Goal: Task Accomplishment & Management: Manage account settings

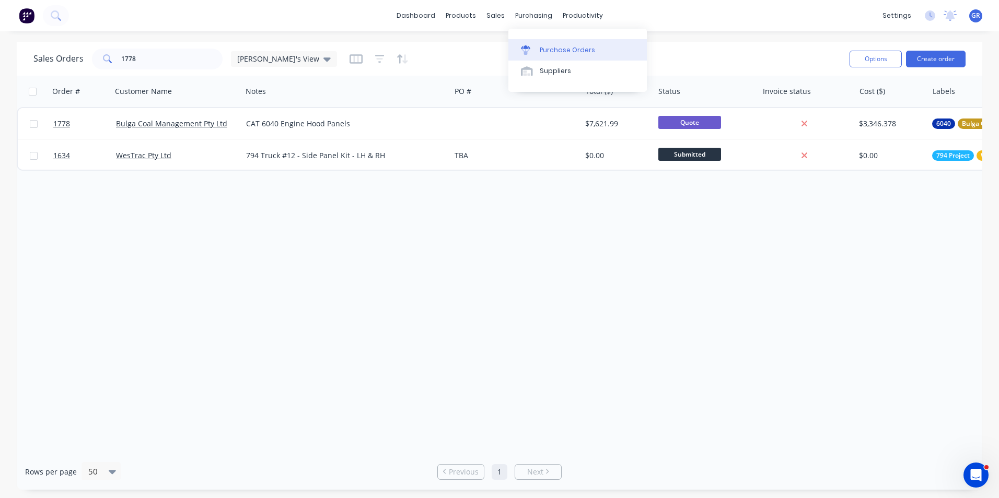
click at [573, 49] on div "Purchase Orders" at bounding box center [567, 49] width 55 height 9
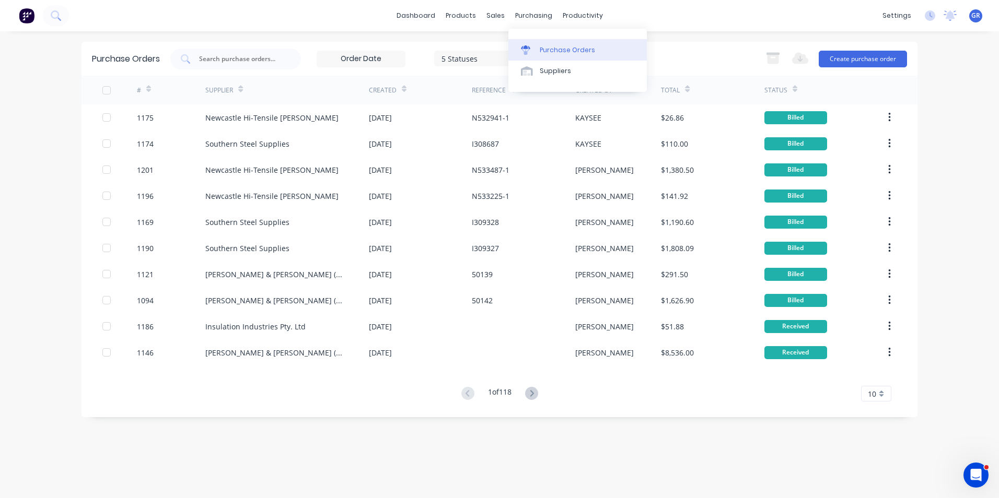
click at [560, 46] on div "Purchase Orders" at bounding box center [567, 49] width 55 height 9
click at [859, 56] on button "Create purchase order" at bounding box center [862, 59] width 88 height 17
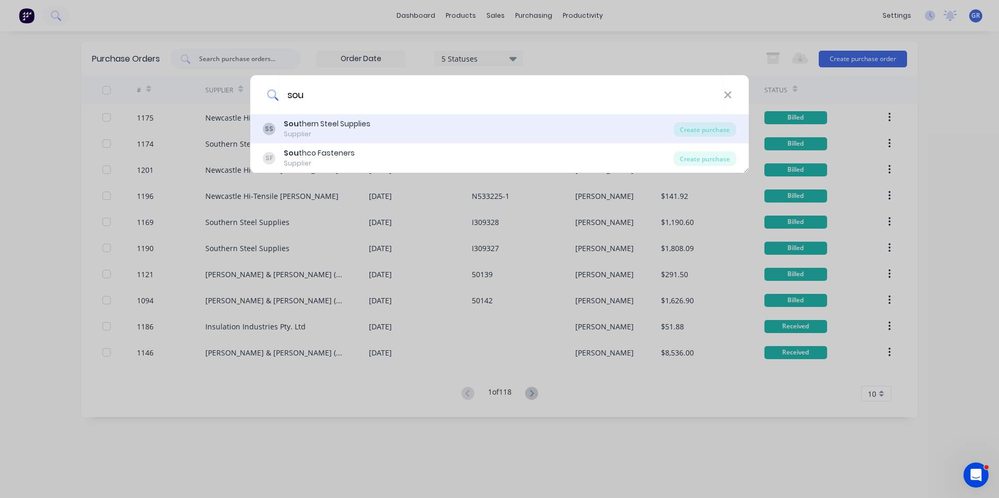
type input "sou"
click at [319, 123] on div "Sou thern Steel Supplies" at bounding box center [327, 124] width 87 height 11
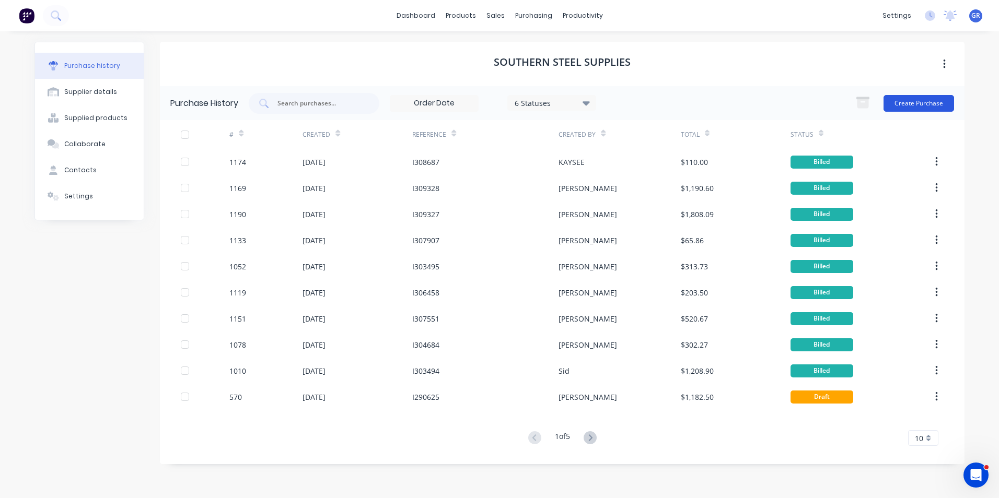
click at [931, 104] on button "Create Purchase" at bounding box center [918, 103] width 71 height 17
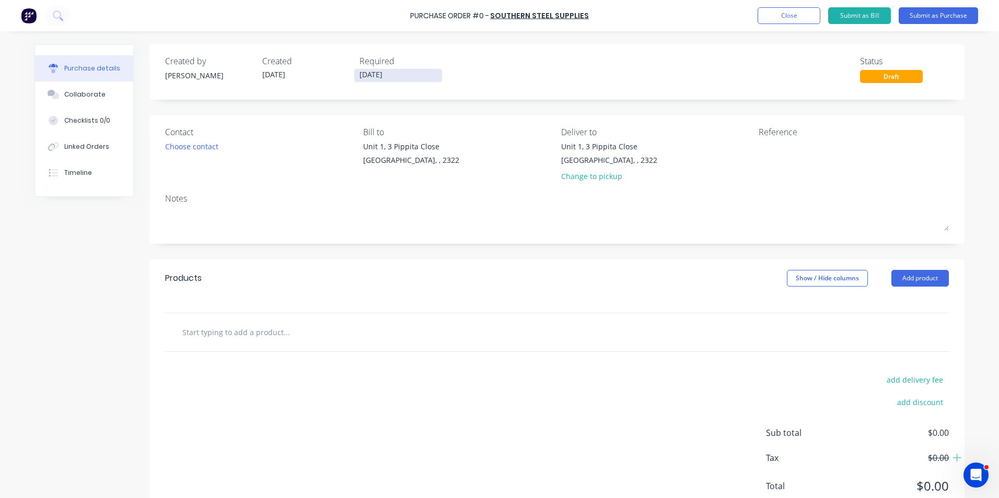
click at [364, 73] on input "18/08/25" at bounding box center [398, 75] width 88 height 13
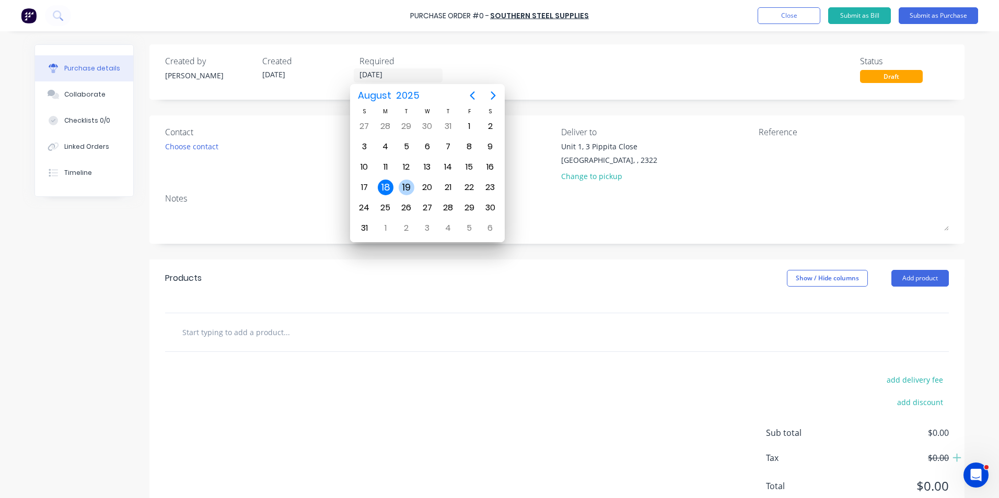
click at [404, 181] on div "19" at bounding box center [407, 188] width 16 height 16
type input "19/08/25"
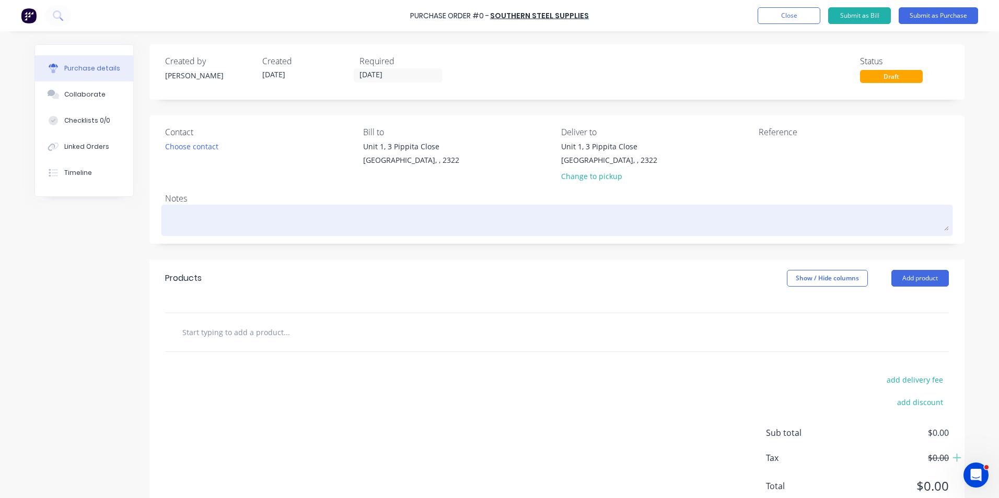
click at [168, 220] on textarea at bounding box center [556, 219] width 783 height 24
type textarea "x"
type textarea "J"
type textarea "x"
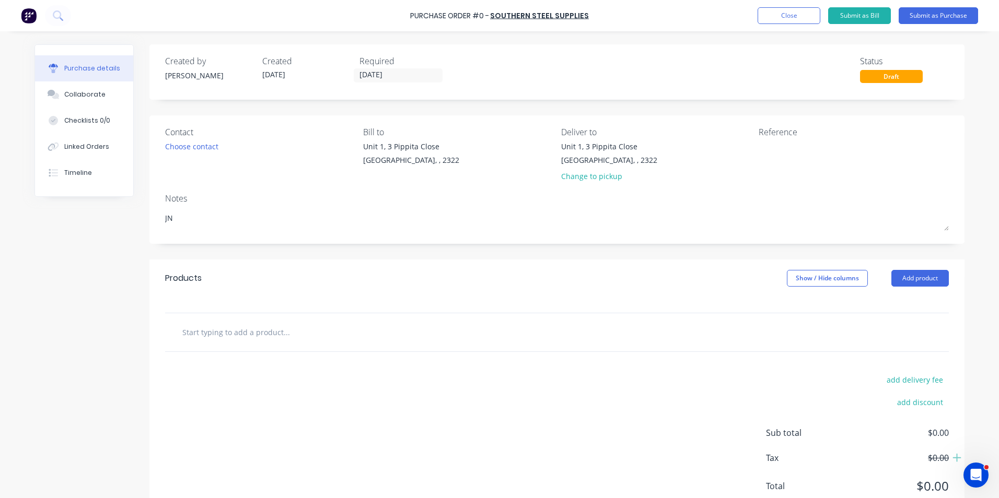
type textarea "JN"
type textarea "x"
type textarea "JN"
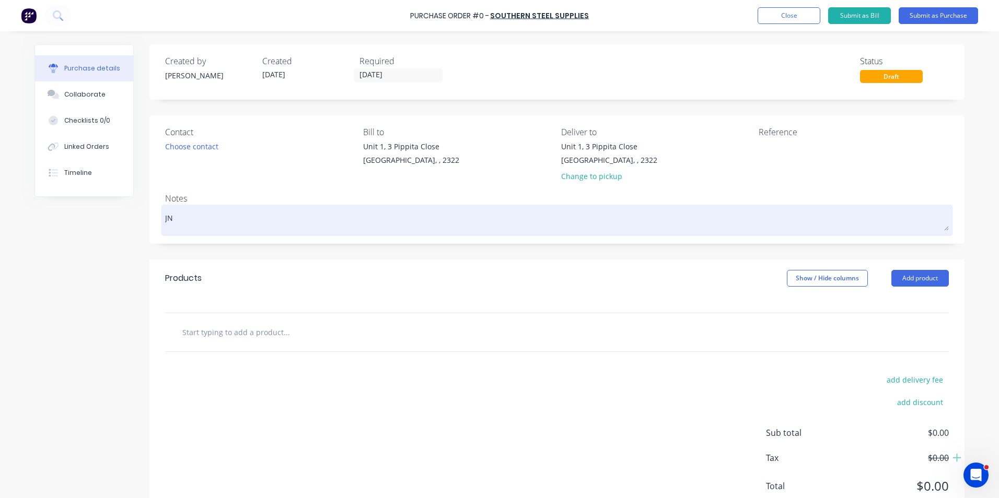
click at [182, 218] on textarea "JN" at bounding box center [556, 219] width 783 height 24
type textarea "x"
type textarea "JN1"
type textarea "x"
type textarea "JN15"
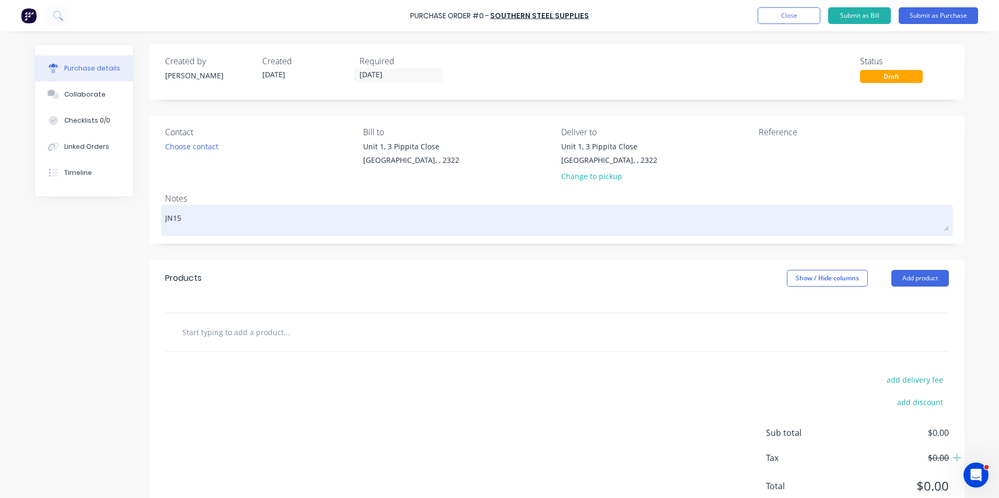
type textarea "x"
type textarea "JN158"
type textarea "x"
type textarea "JN1586"
type textarea "x"
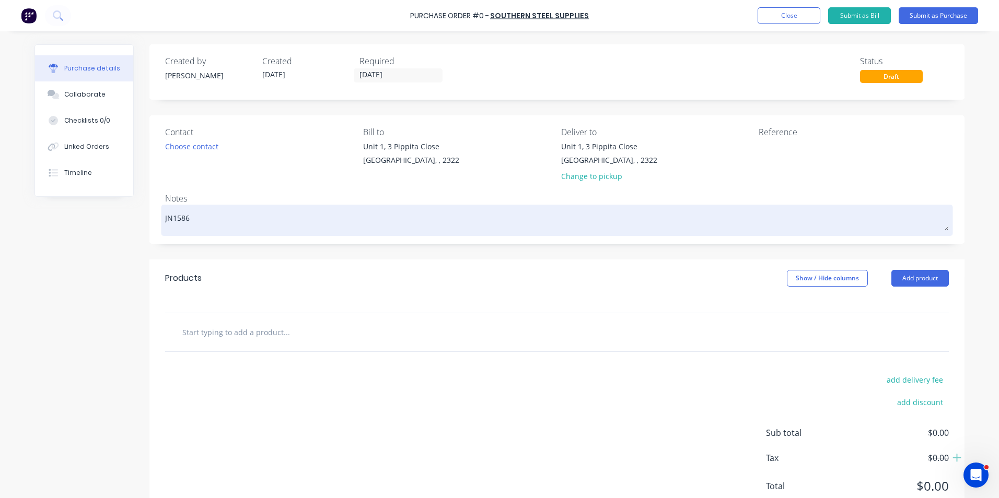
type textarea "JN1586"
type textarea "x"
type textarea "JN1586 &"
type textarea "x"
type textarea "JN1586 &"
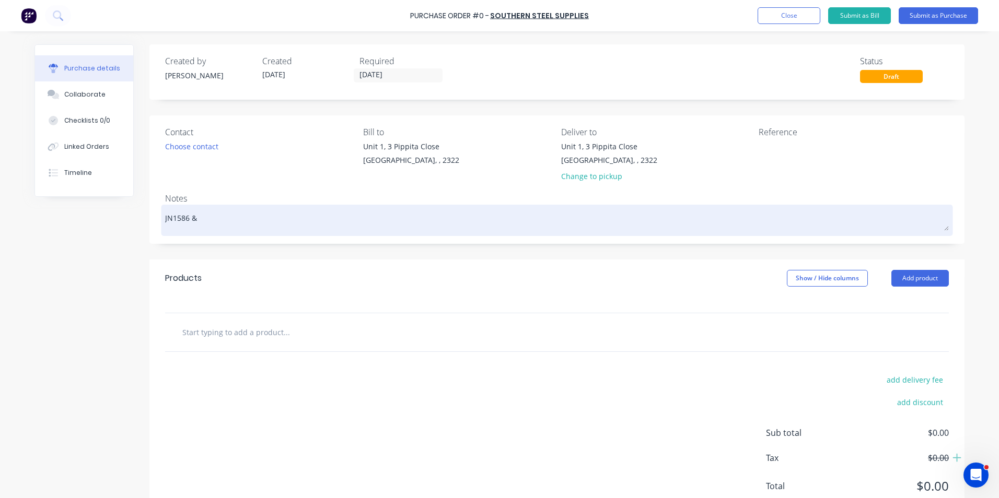
type textarea "x"
type textarea "JN1586 & 1"
type textarea "x"
type textarea "JN1586 & 16"
type textarea "x"
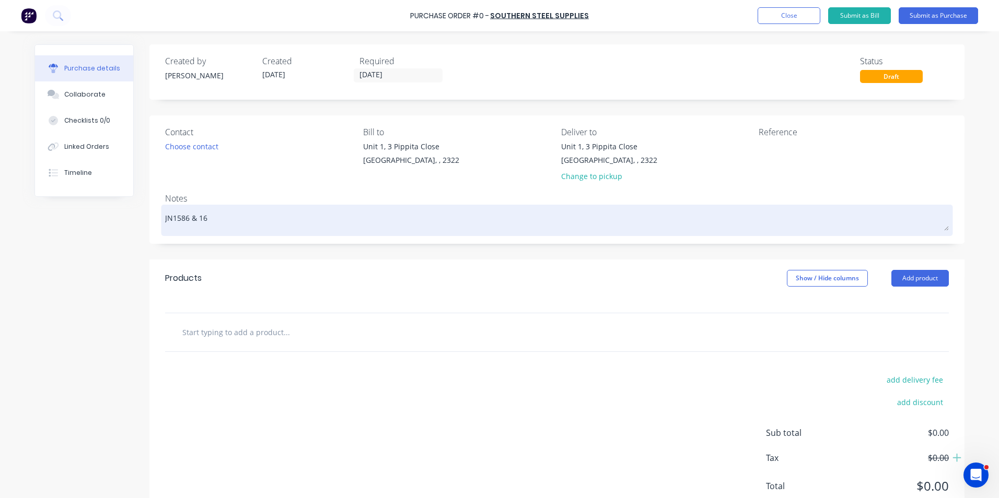
type textarea "JN1586 & 162"
type textarea "x"
type textarea "JN1586 & 1627"
type textarea "x"
type textarea "JN1586 & 1627"
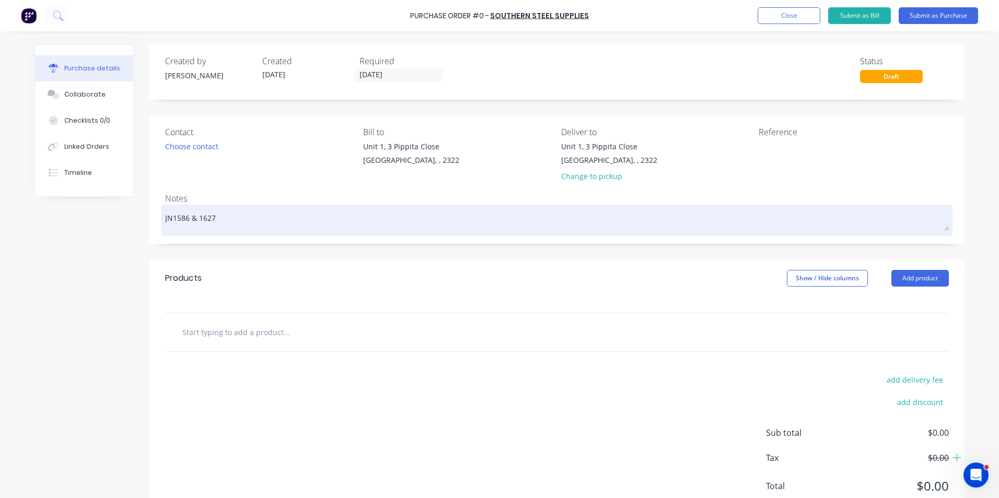
type textarea "x"
type textarea "JN1586 & 1627 0"
type textarea "x"
type textarea "JN1586 & 1627"
type textarea "x"
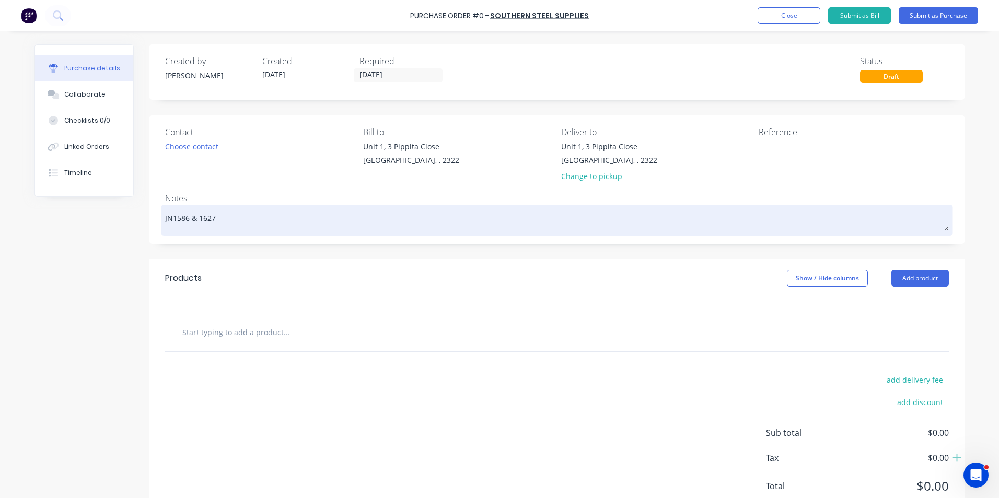
type textarea "JN1586 & 1627"
type textarea "x"
type textarea "JN1586 & 1627 -"
type textarea "x"
type textarea "JN1586 & 1627"
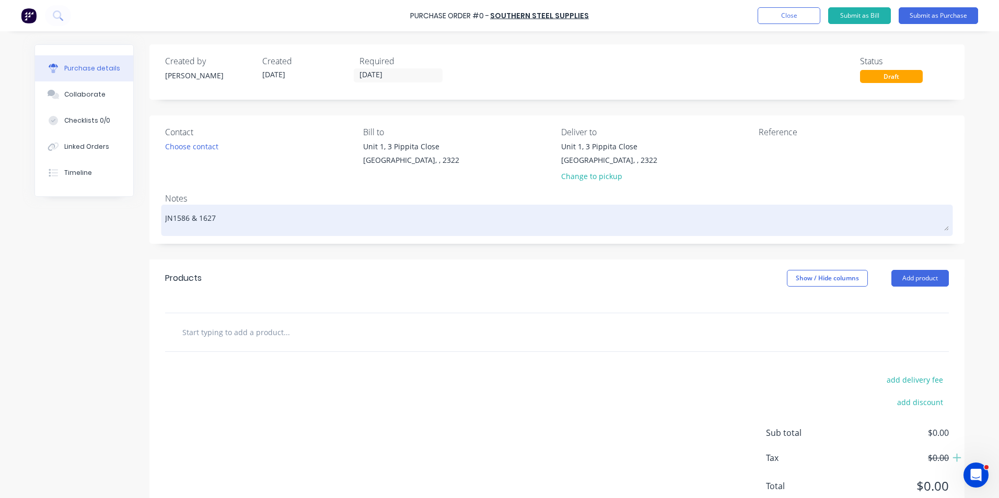
type textarea "x"
type textarea "JN1586 & 1627"
type textarea "x"
type textarea "JN1586 & 1627"
type textarea "x"
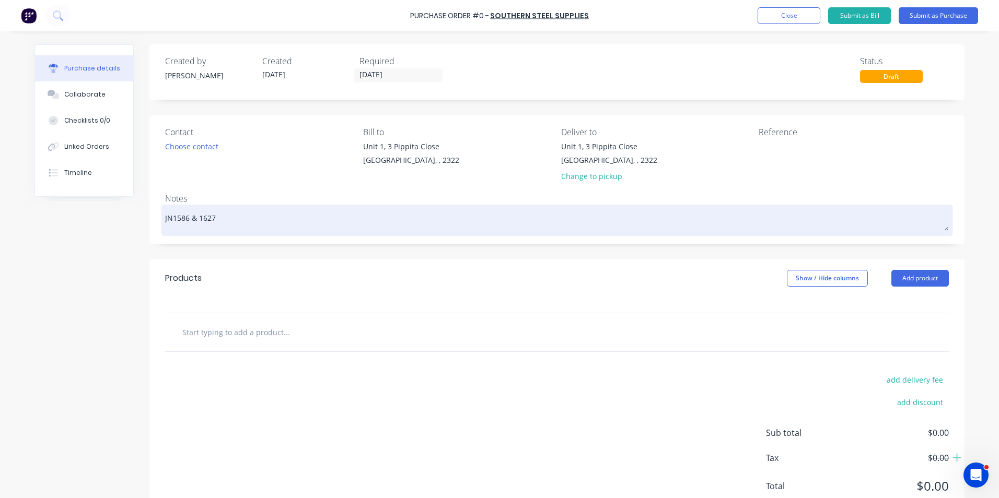
type textarea "JN1586 & 1627"
type textarea "x"
type textarea "JN1586 & 1627 -"
type textarea "x"
type textarea "JN1586 & 1627 -"
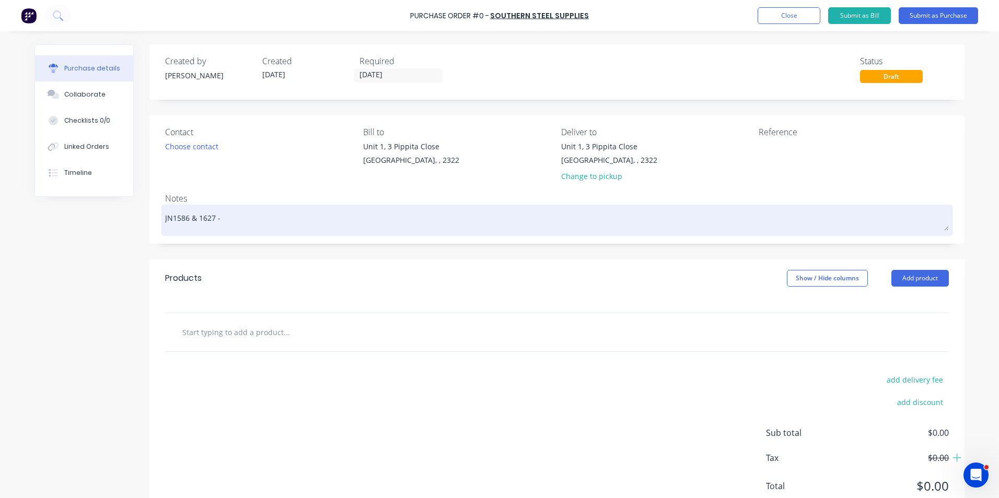
type textarea "x"
type textarea "JN1586 & 1627 - 7"
type textarea "x"
type textarea "JN1586 & 1627 - 79"
type textarea "x"
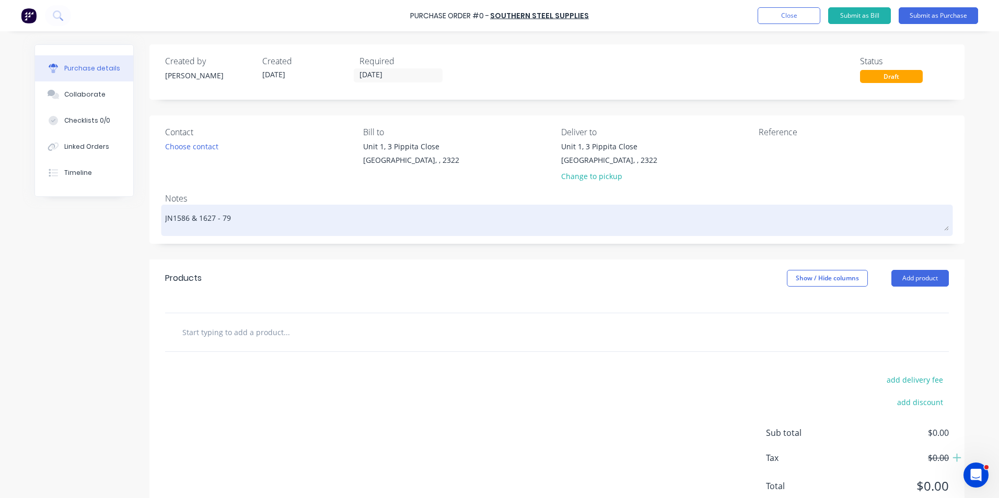
type textarea "JN1586 & 1627 - 794"
type textarea "x"
type textarea "JN1586 & 1627 - 794"
type textarea "x"
type textarea "JN1586 & 1627 - 794 -"
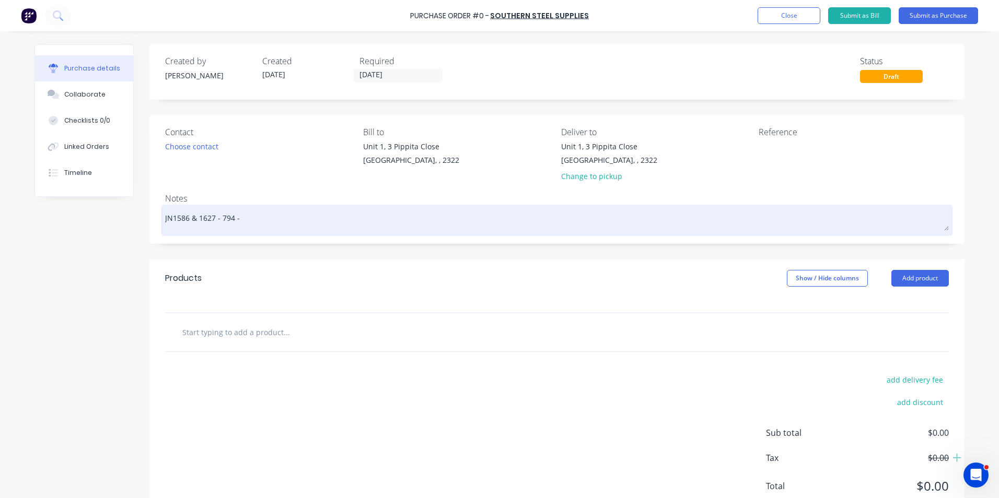
type textarea "x"
type textarea "JN1586 & 1627 - 794 -"
type textarea "x"
type textarea "JN1586 & 1627 - 794 - R"
type textarea "x"
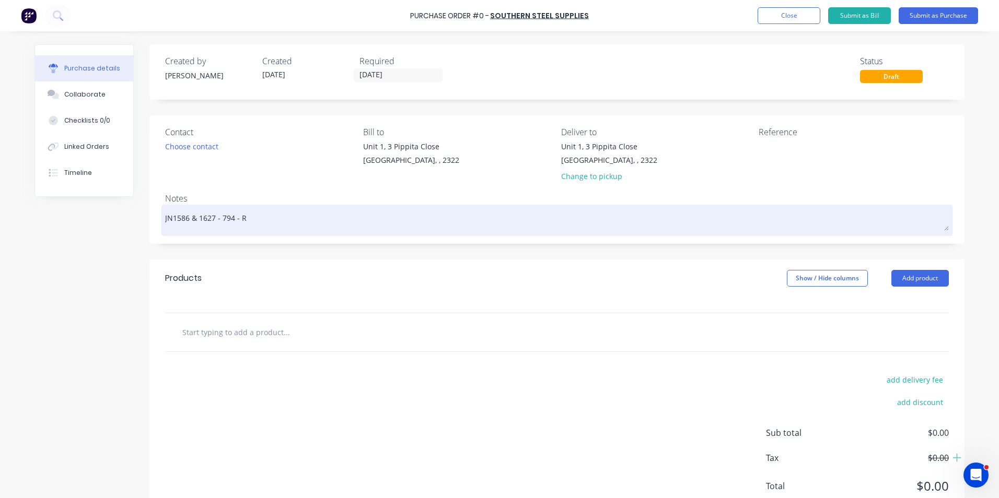
type textarea "JN1586 & 1627 - 794 - Ra"
type textarea "x"
type textarea "JN1586 & 1627 - 794 - Rad"
type textarea "x"
type textarea "JN1586 & 1627 - 794 - Radi"
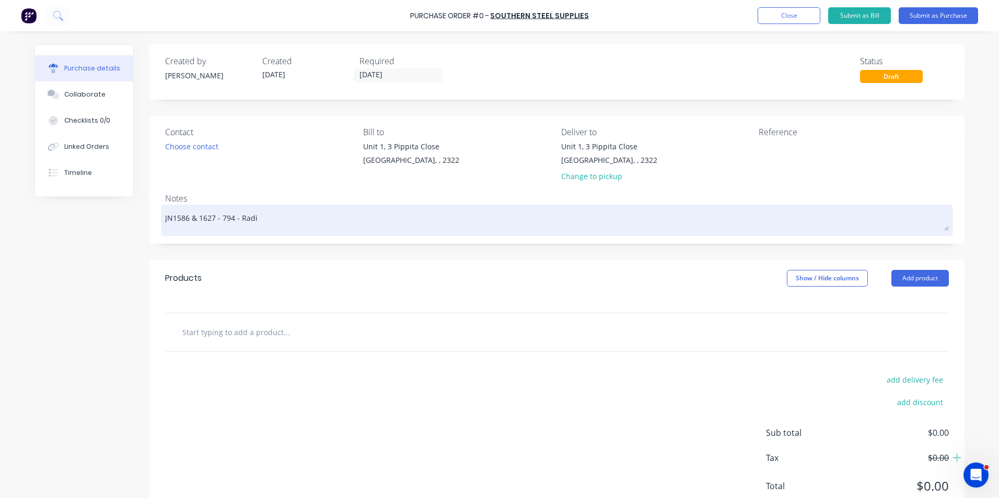
type textarea "x"
type textarea "JN1586 & 1627 - 794 - Radia"
type textarea "x"
type textarea "JN1586 & 1627 - 794 - Radiat"
type textarea "x"
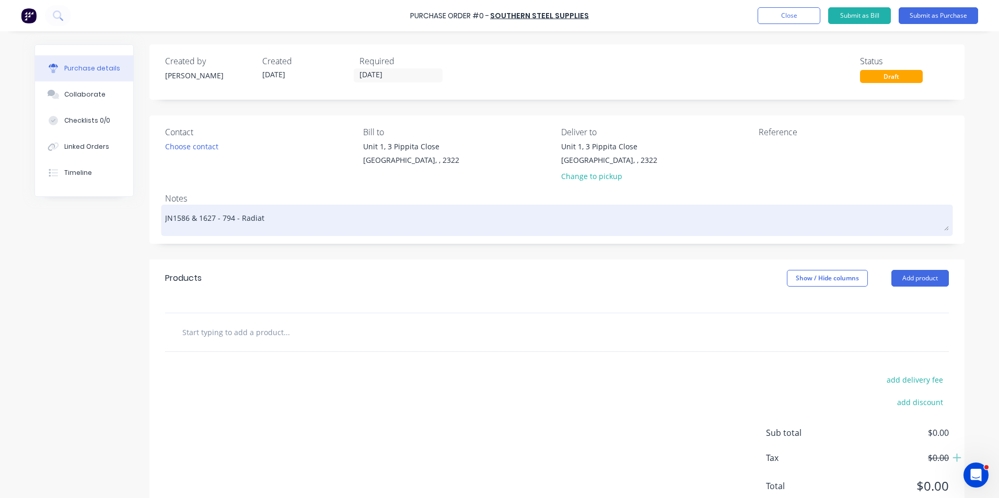
type textarea "JN1586 & 1627 - 794 - Radiato"
type textarea "x"
type textarea "JN1586 & 1627 - 794 - Radiator"
type textarea "x"
type textarea "JN1586 & 1627 - 794 - Radiator"
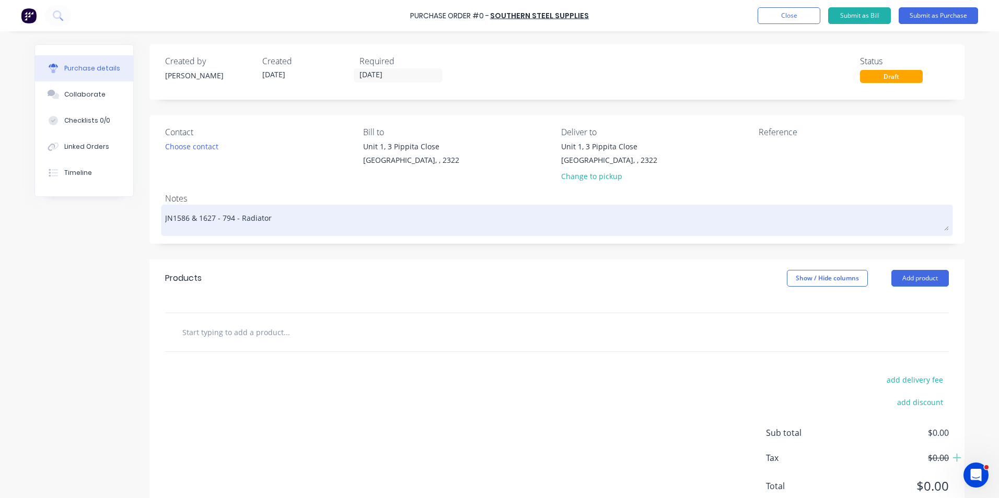
type textarea "x"
type textarea "JN1586 & 1627 - 794 - Radiator L"
type textarea "x"
type textarea "JN1586 & 1627 - 794 - Radiator Lo"
type textarea "x"
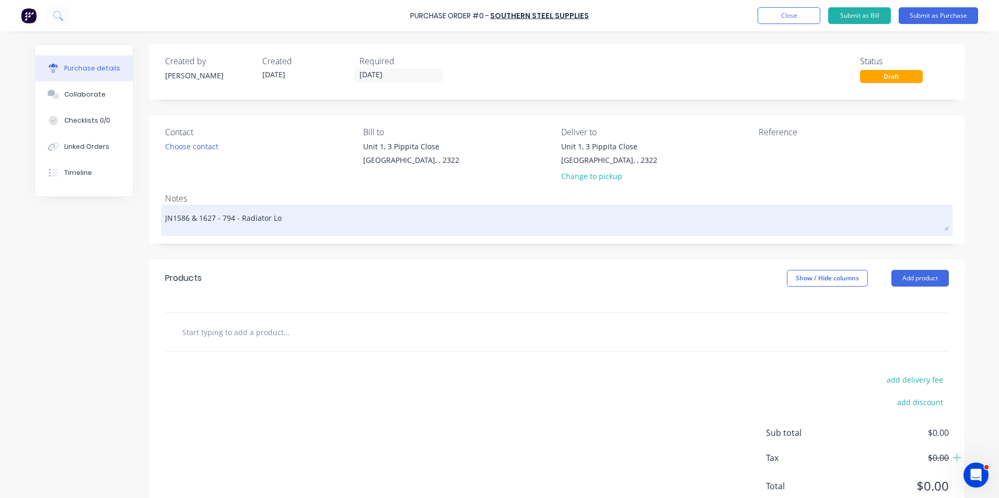
type textarea "JN1586 & 1627 - 794 - Radiator Lou"
type textarea "x"
type textarea "JN1586 & 1627 - 794 - Radiator Louv"
type textarea "x"
type textarea "JN1586 & 1627 - 794 - Radiator Louvr"
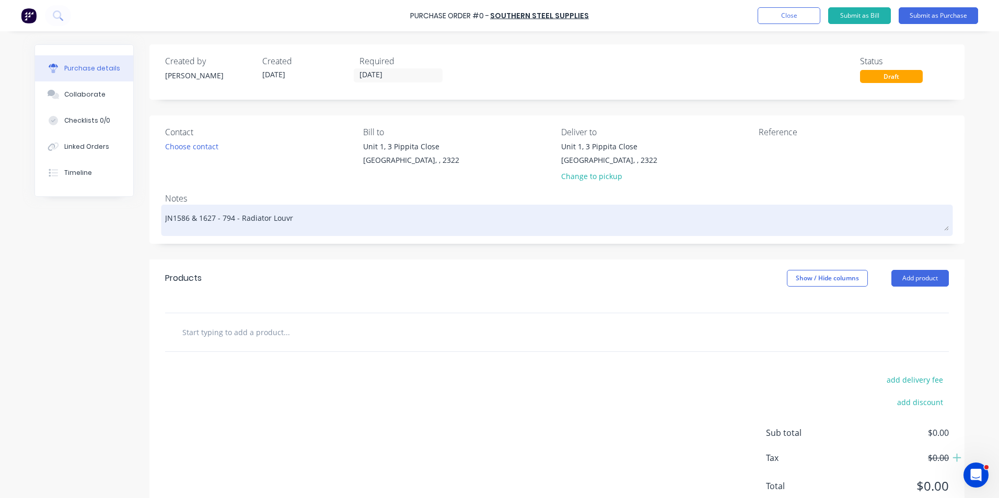
type textarea "x"
type textarea "JN1586 & 1627 - 794 - Radiator Louvre"
type textarea "x"
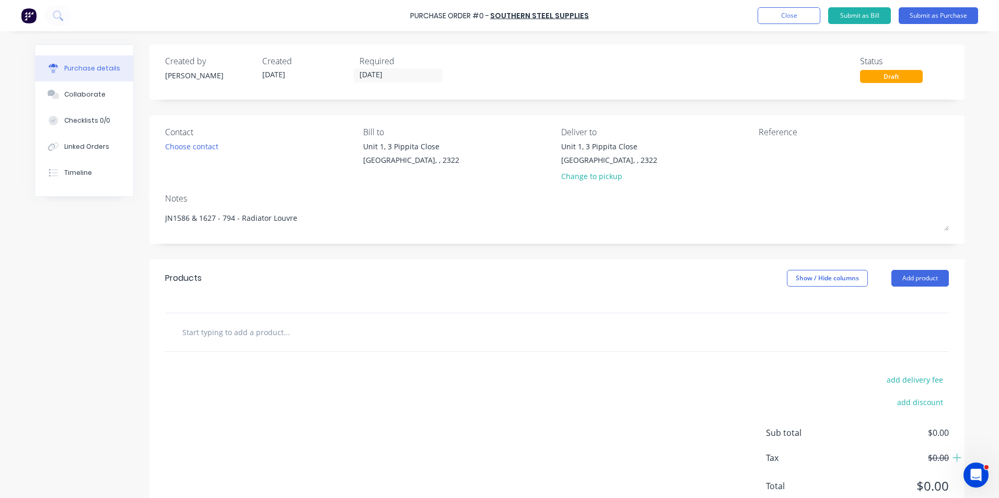
type textarea "JN1586 & 1627 - 794 - Radiator Louvre"
type textarea "x"
type textarea "JN1586 & 1627 - 794 - Radiator Louvre"
click at [223, 331] on input "text" at bounding box center [286, 332] width 209 height 21
type textarea "x"
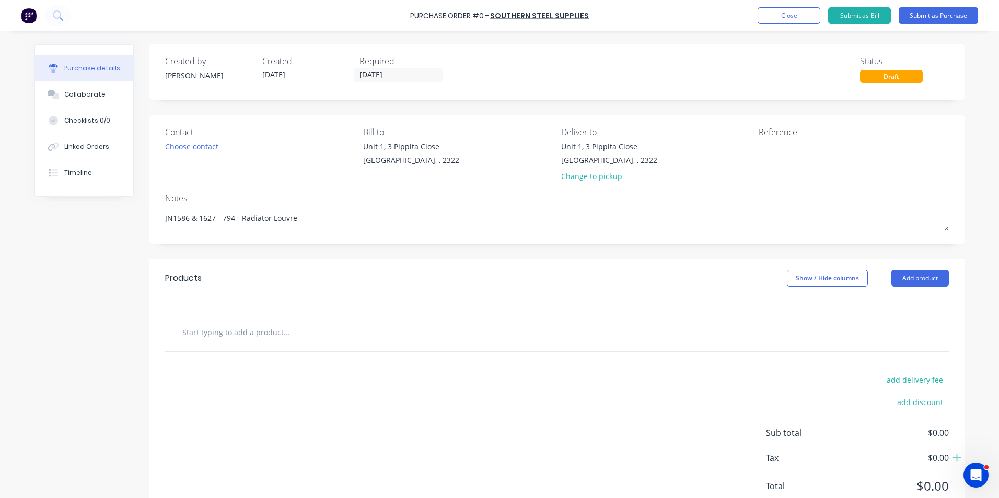
type input "S"
type textarea "x"
type input "Su"
type textarea "x"
type input "Sup"
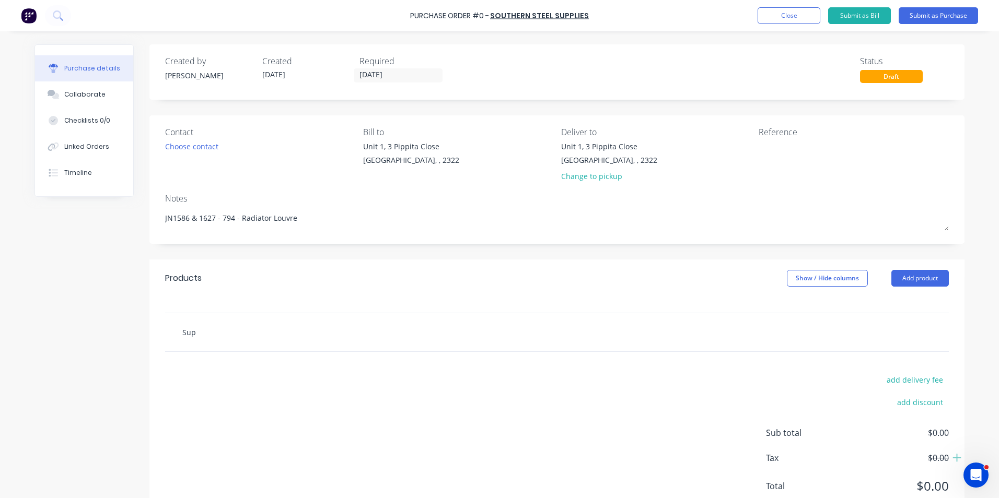
type textarea "x"
type input "Supp"
type textarea "x"
type input "Suppl"
type textarea "x"
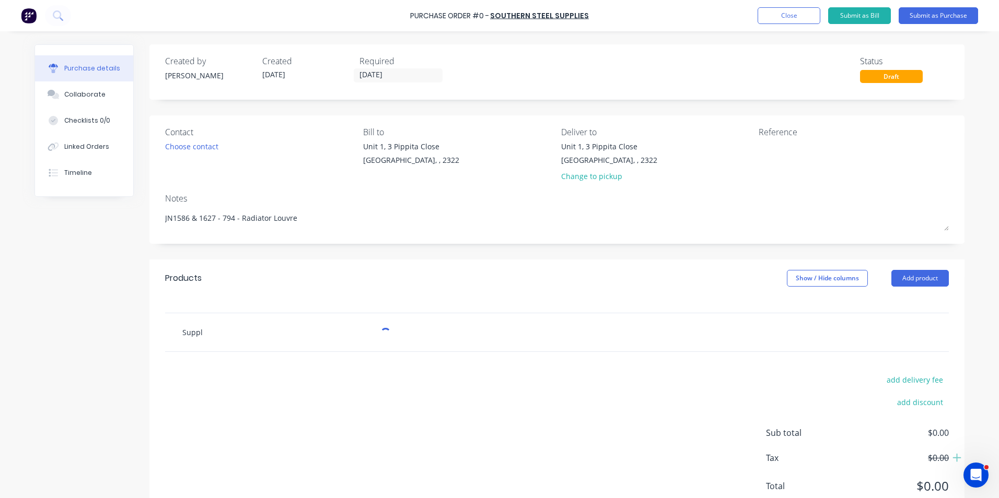
type input "Supply"
type textarea "x"
type input "Supply"
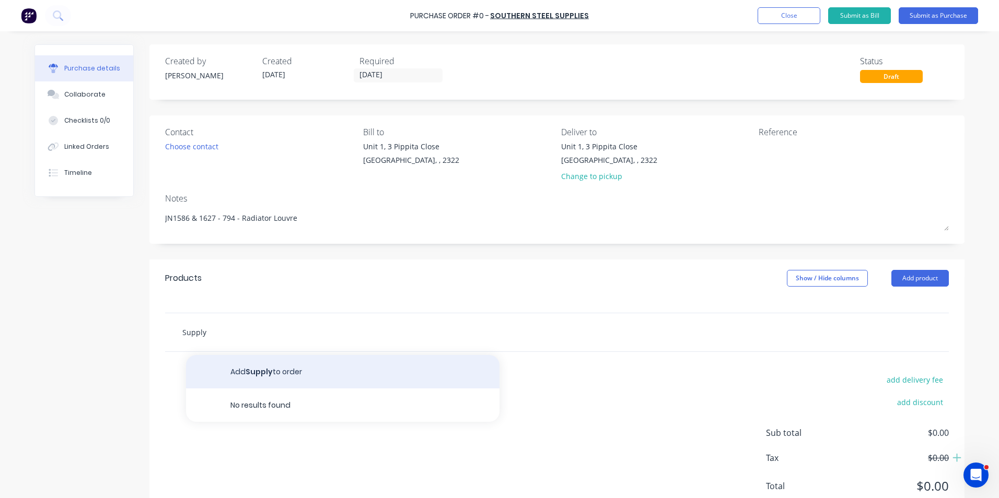
type textarea "x"
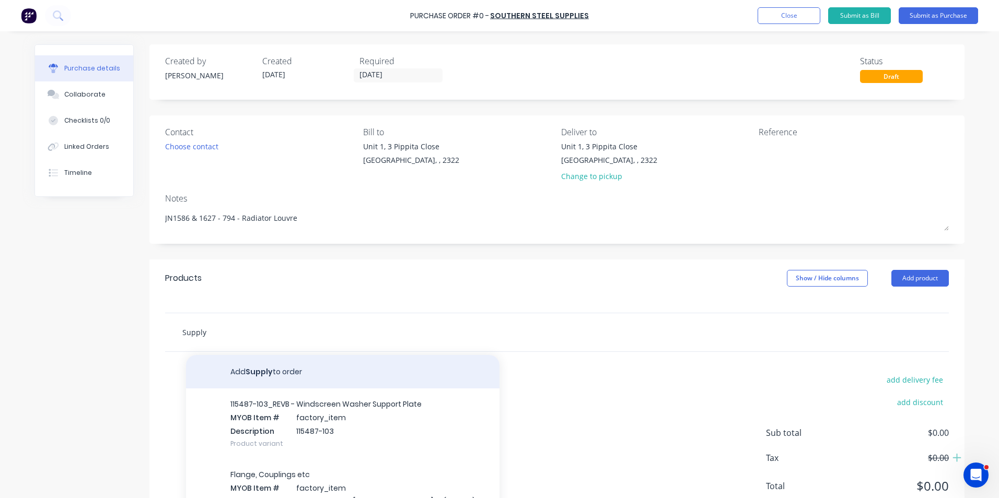
type input "Supply"
click at [271, 368] on button "Add Supply to order" at bounding box center [342, 371] width 313 height 33
type textarea "x"
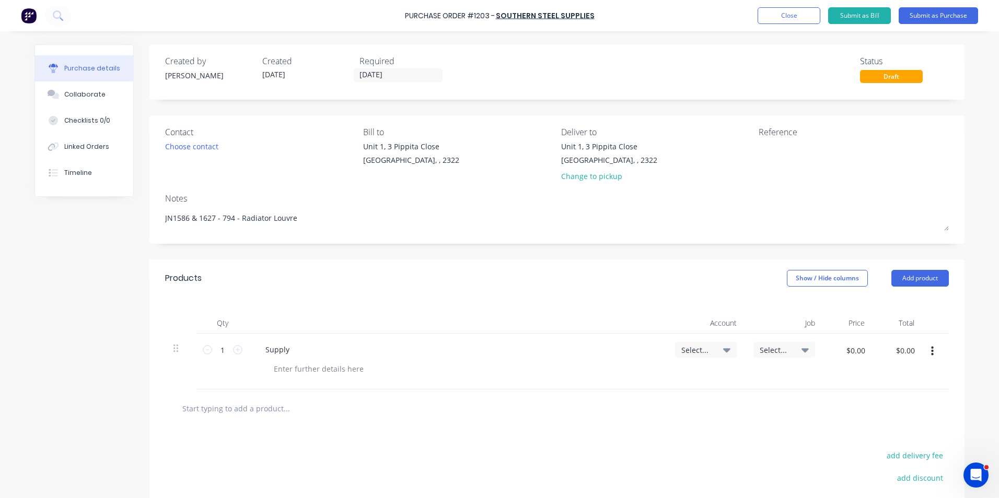
click at [294, 348] on div "Supply" at bounding box center [457, 349] width 401 height 15
type textarea "x"
click at [289, 350] on div "Supply" at bounding box center [277, 349] width 41 height 15
type textarea "x"
click at [288, 367] on div at bounding box center [318, 368] width 107 height 15
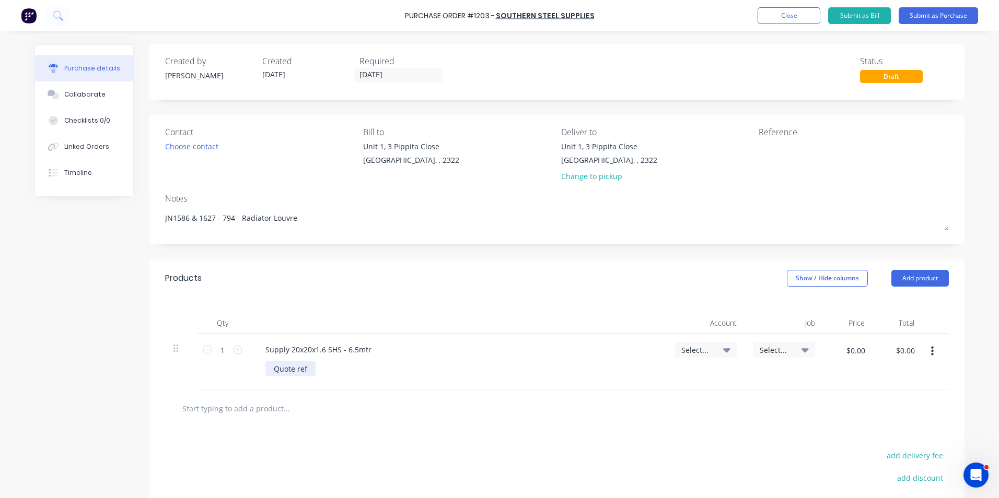
click at [307, 370] on div "Quote ref" at bounding box center [290, 368] width 50 height 15
click at [689, 348] on span "Select..." at bounding box center [696, 350] width 31 height 11
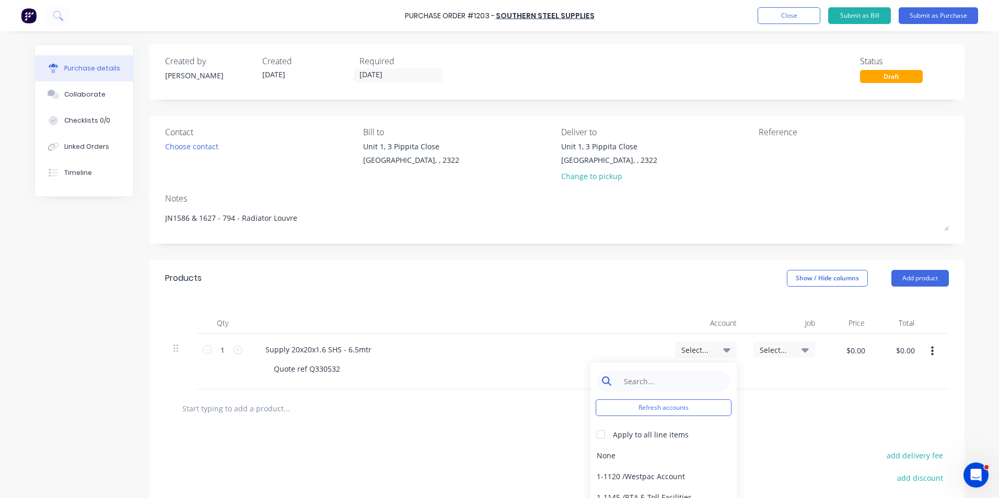
type textarea "x"
click at [658, 381] on input at bounding box center [671, 381] width 107 height 21
type input "1-14"
click at [673, 454] on div "1-1400 / Work in Progress" at bounding box center [663, 455] width 146 height 21
type textarea "x"
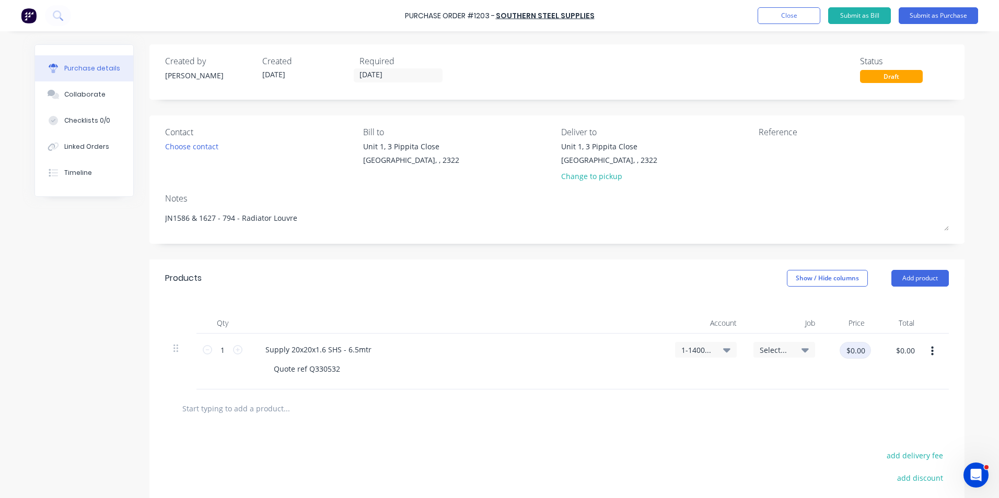
click at [856, 351] on input "$0.00" at bounding box center [854, 350] width 31 height 17
type input "13.68"
type textarea "x"
type input "$13.68"
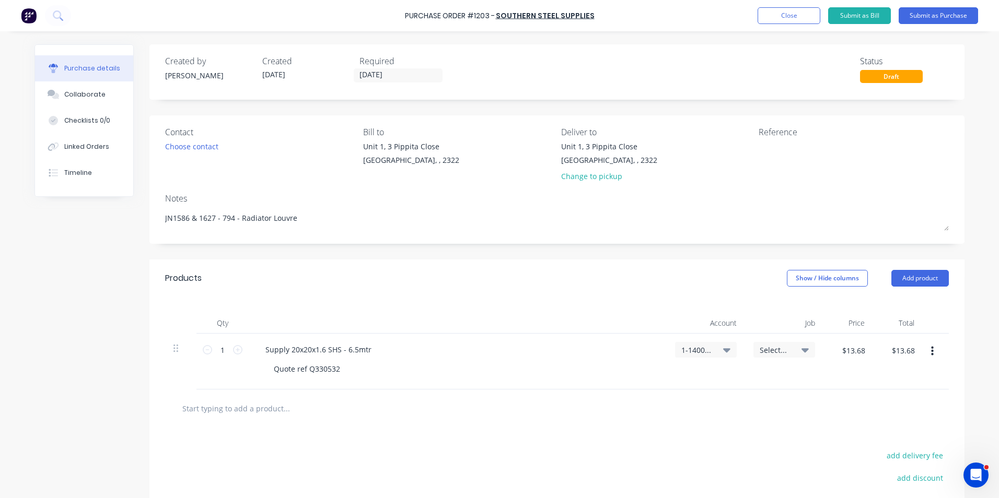
click at [873, 385] on div "$13.68 $13.68" at bounding box center [898, 362] width 50 height 56
click at [931, 350] on icon "button" at bounding box center [932, 351] width 3 height 9
click at [885, 399] on button "Duplicate" at bounding box center [900, 400] width 89 height 21
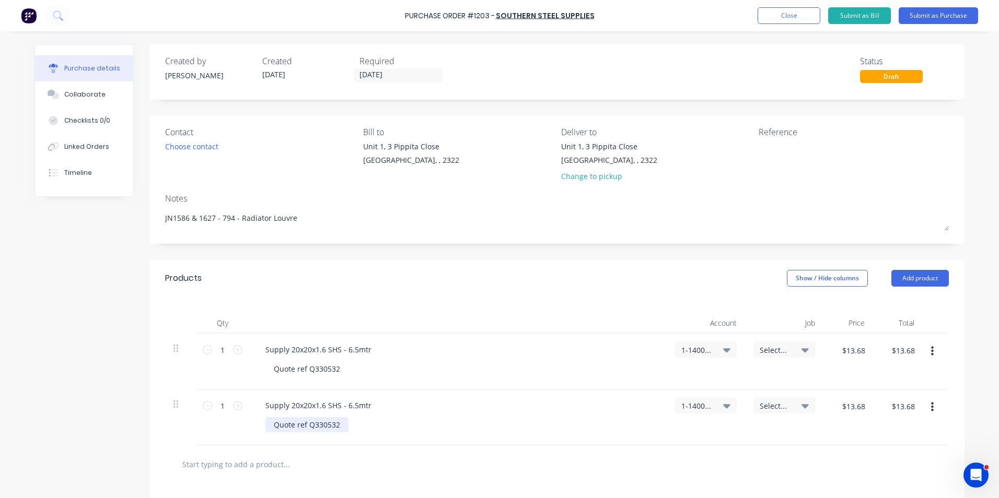
type textarea "x"
drag, startPoint x: 331, startPoint y: 428, endPoint x: 264, endPoint y: 432, distance: 67.0
click at [264, 432] on div "Supply 20x20x1.6 SHS - 6.5mtr Quote ref Q330532" at bounding box center [458, 418] width 418 height 56
type textarea "x"
drag, startPoint x: 367, startPoint y: 405, endPoint x: 259, endPoint y: 415, distance: 108.0
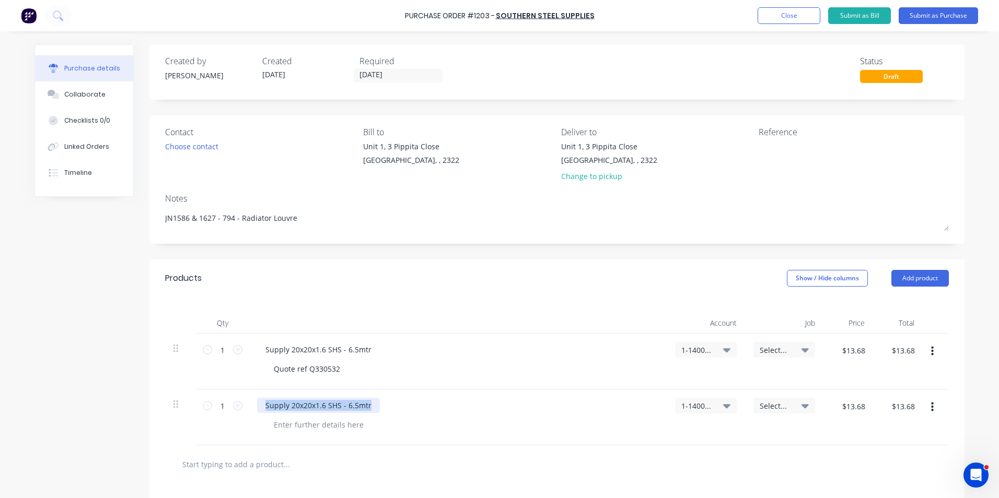
click at [260, 415] on div "Supply 20x20x1.6 SHS - 6.5mtr" at bounding box center [458, 418] width 418 height 56
click at [353, 407] on div "Delivery" at bounding box center [457, 405] width 401 height 15
type textarea "x"
click at [850, 407] on input "$13.68" at bounding box center [853, 406] width 36 height 17
type input "65"
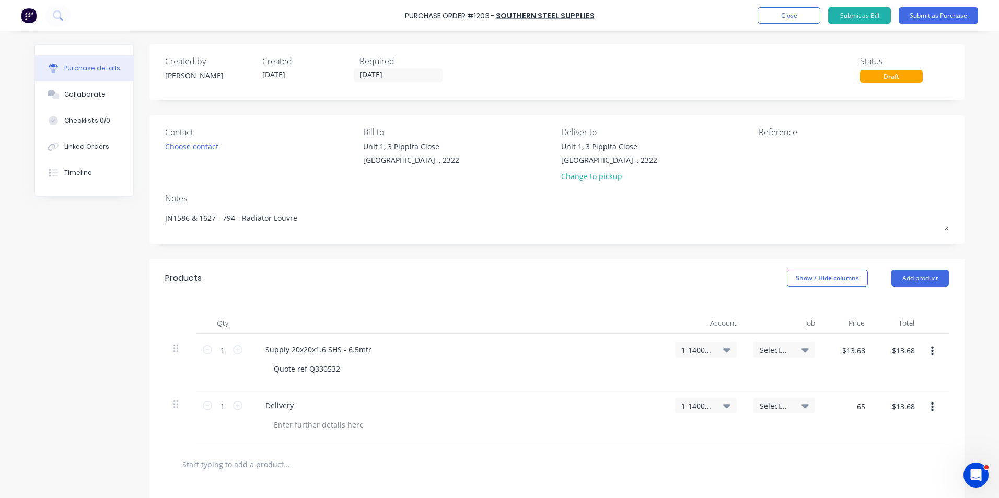
type textarea "x"
type input "$65.00"
click at [818, 432] on div "Select..." at bounding box center [784, 418] width 78 height 56
click at [220, 351] on input "1" at bounding box center [222, 350] width 21 height 16
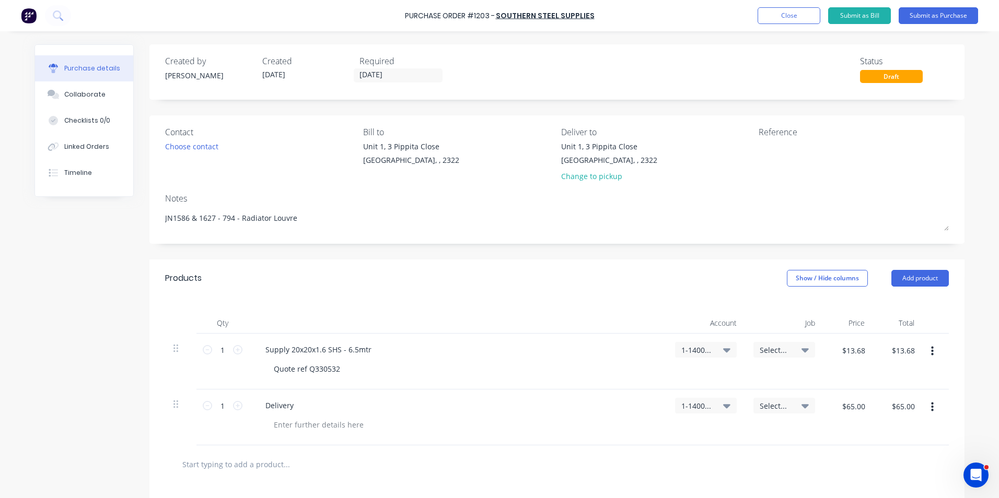
click at [239, 350] on div "1 1" at bounding box center [222, 362] width 52 height 56
click at [236, 349] on icon at bounding box center [237, 349] width 9 height 9
type textarea "x"
type input "2"
type input "$27.36"
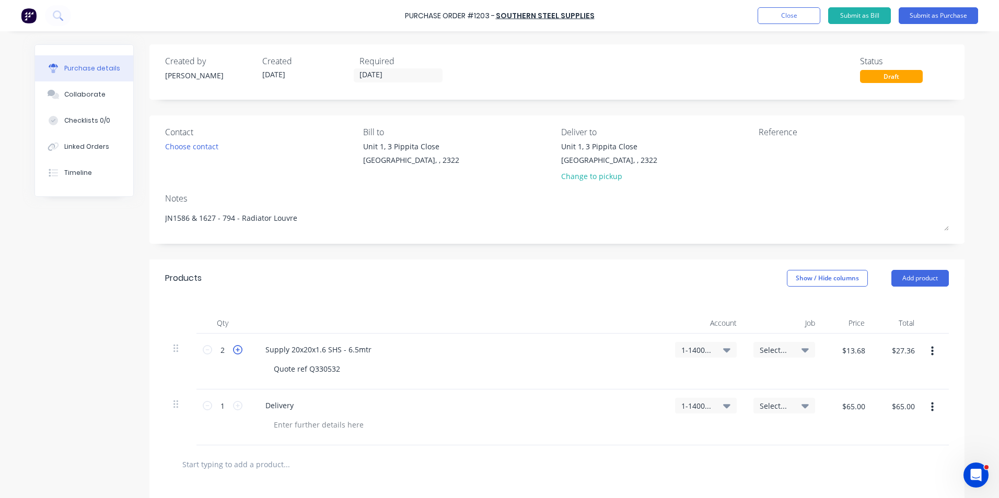
click at [236, 349] on icon at bounding box center [237, 349] width 9 height 9
type textarea "x"
type input "3"
type input "$41.04"
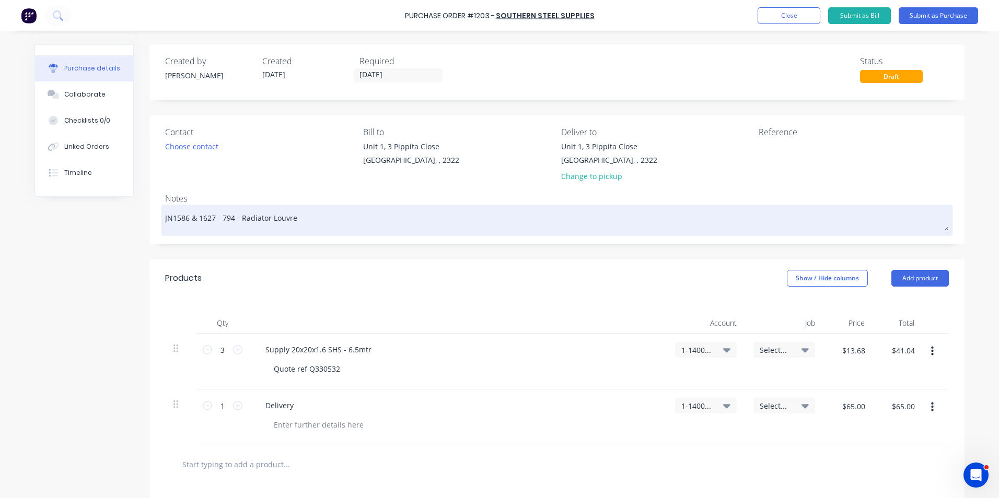
drag, startPoint x: 217, startPoint y: 218, endPoint x: 160, endPoint y: 219, distance: 56.9
click at [165, 219] on div "JN1586 & 1627 - 794 - Radiator Louvre" at bounding box center [556, 220] width 783 height 26
click at [215, 219] on textarea "JN1586 & 1627 - 794 - Radiator Louvre" at bounding box center [556, 219] width 783 height 24
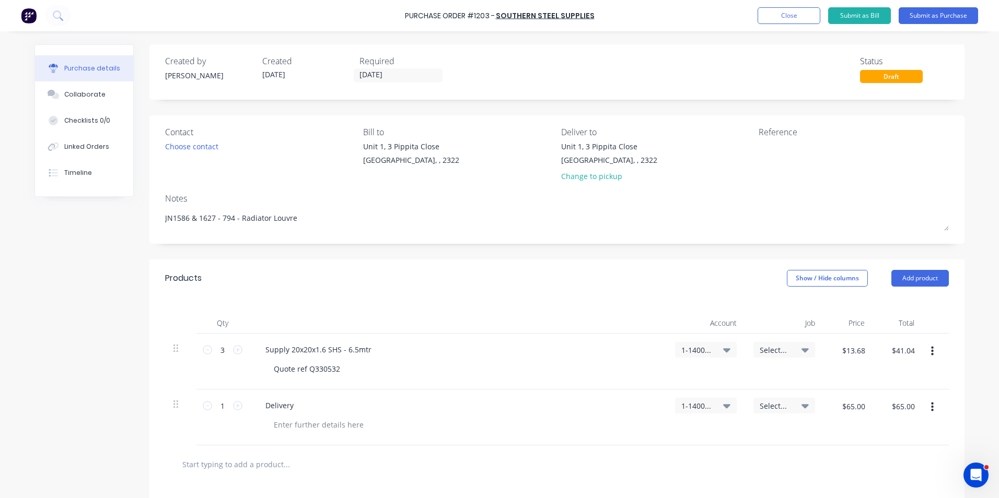
drag, startPoint x: 218, startPoint y: 216, endPoint x: 145, endPoint y: 219, distance: 73.2
click at [149, 219] on div "Contact Choose contact Bill to Unit 1, 3 Pippita Close Beresfield, , 2322 Deliv…" at bounding box center [556, 179] width 815 height 128
type textarea "x"
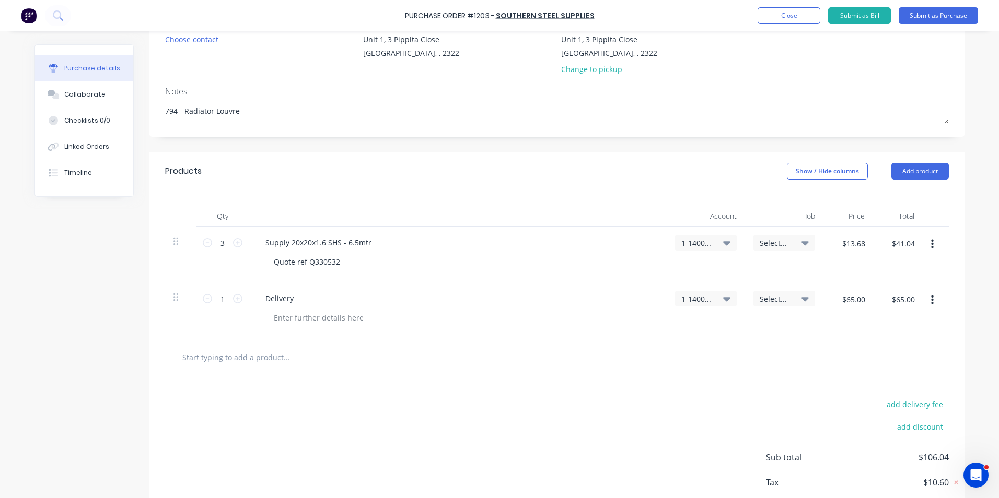
scroll to position [168, 0]
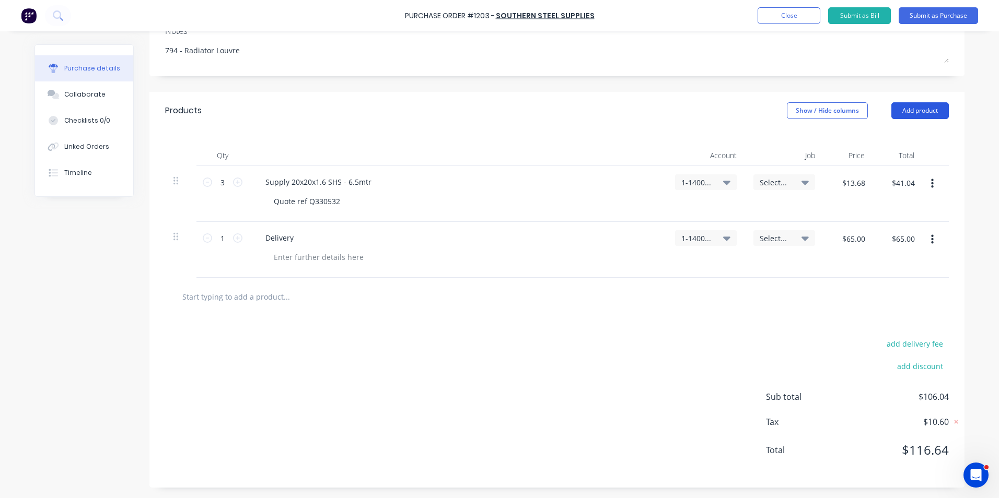
type textarea "794 - Radiator Louvre"
type textarea "x"
type textarea "794 - Radiator Louvre"
click at [920, 114] on button "Add product" at bounding box center [919, 110] width 57 height 17
click at [889, 221] on div "Notes (Internal)" at bounding box center [899, 221] width 80 height 15
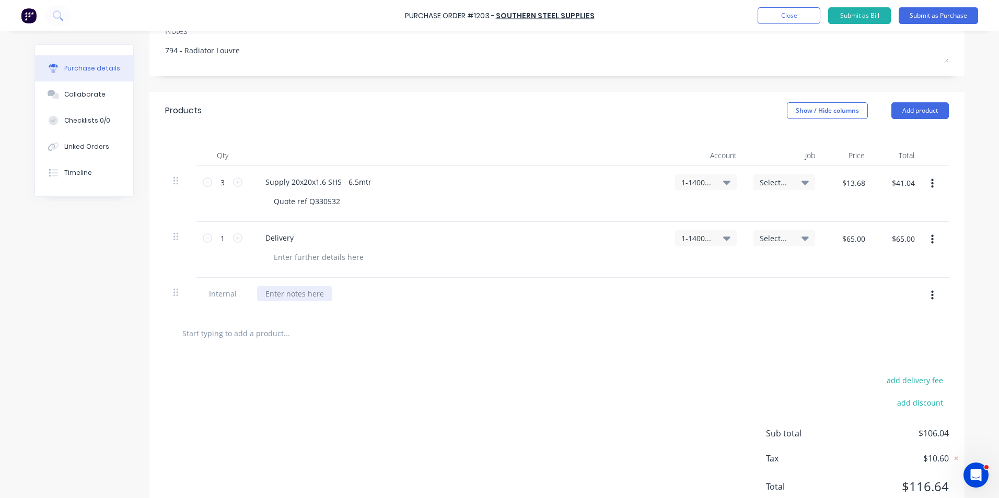
type textarea "x"
click at [276, 294] on div at bounding box center [294, 293] width 75 height 15
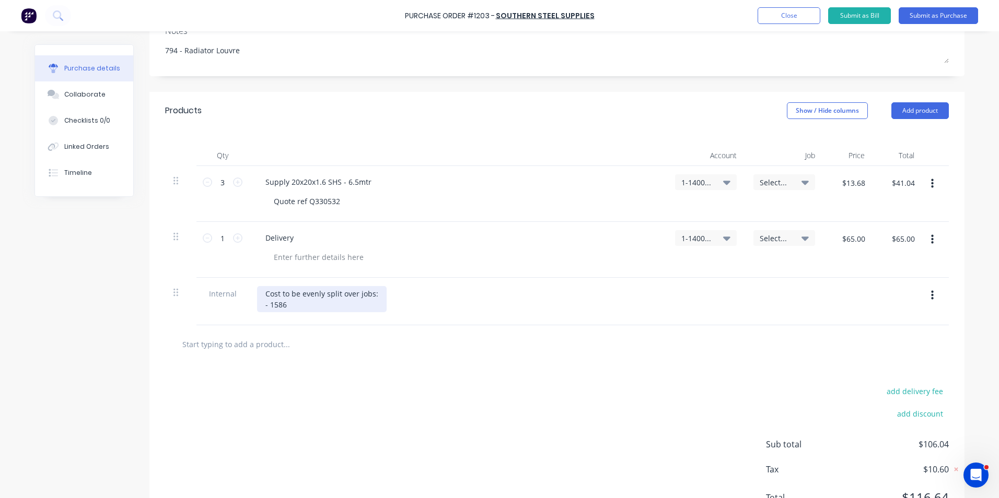
click at [285, 303] on div "Cost to be evenly split over jobs: - 1586" at bounding box center [322, 299] width 130 height 26
drag, startPoint x: 331, startPoint y: 306, endPoint x: 253, endPoint y: 301, distance: 78.0
click at [257, 301] on div "Cost to be evenly split over jobs: - 1586 - Truck #11" at bounding box center [322, 299] width 130 height 26
copy div "- 1586 - Truck #11"
click at [340, 306] on div "Cost to be evenly split over jobs: - 1586 - Truck #11" at bounding box center [322, 299] width 130 height 26
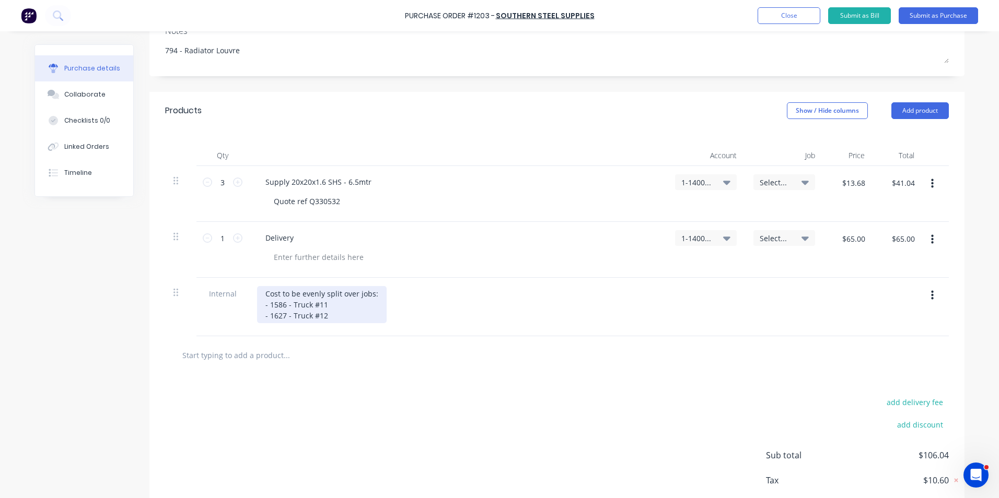
click at [333, 313] on div "Cost to be evenly split over jobs: - 1586 - Truck #11 - 1627 - Truck #12" at bounding box center [322, 304] width 130 height 37
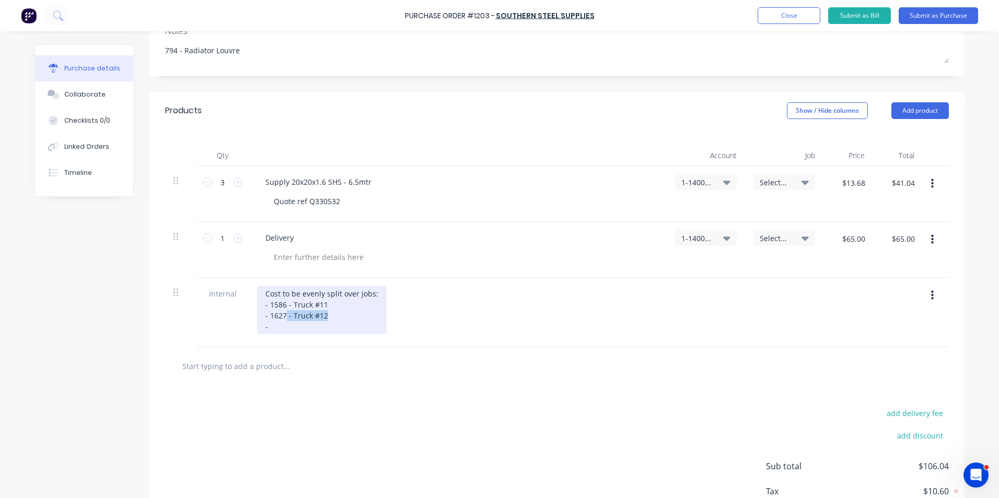
drag, startPoint x: 323, startPoint y: 314, endPoint x: 283, endPoint y: 314, distance: 40.7
click at [283, 314] on div "Cost to be evenly split over jobs: - 1586 - Truck #11 - 1627 - Truck #12 -" at bounding box center [322, 310] width 130 height 48
copy div "- Truck #12"
click at [266, 327] on div "Cost to be evenly split over jobs: - 1586 - Truck #11 - 1627 - Truck #12 -" at bounding box center [322, 310] width 130 height 48
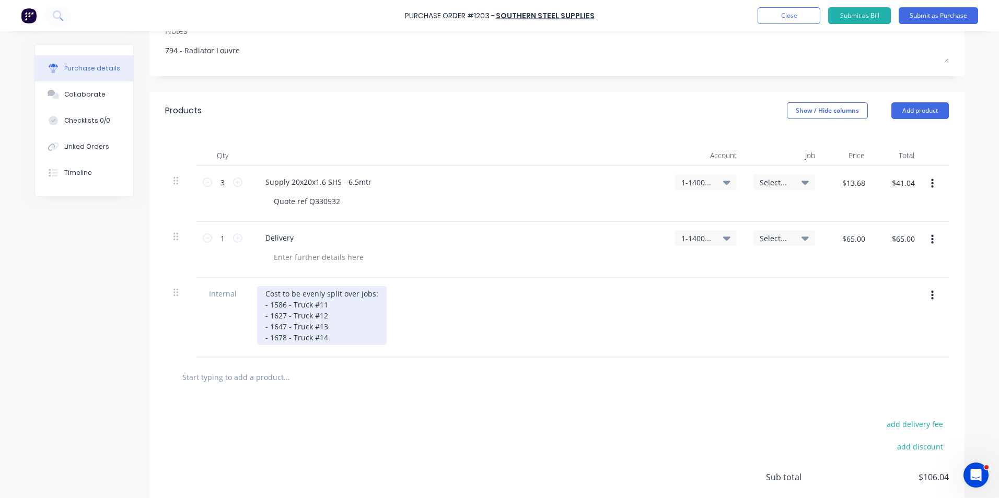
click at [325, 340] on div "Cost to be evenly split over jobs: - 1586 - Truck #11 - 1627 - Truck #12 - 1647…" at bounding box center [322, 315] width 130 height 59
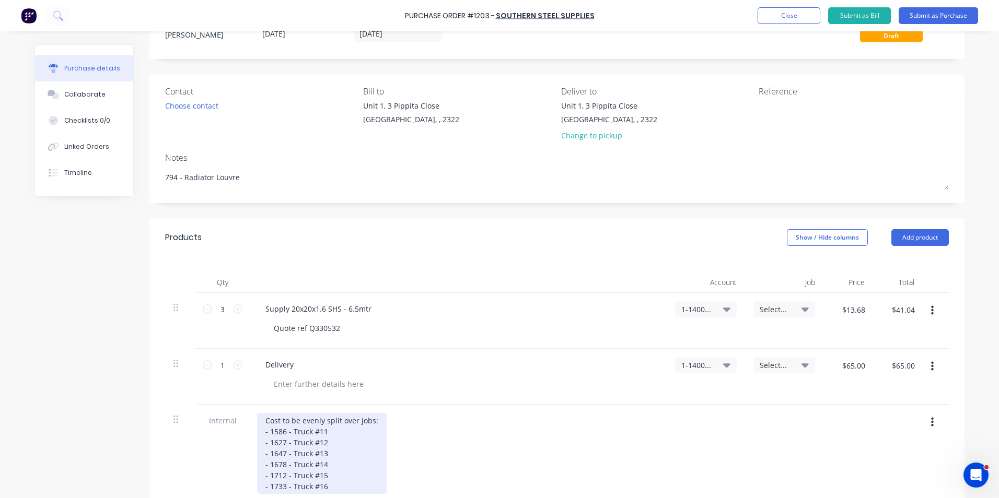
scroll to position [9, 0]
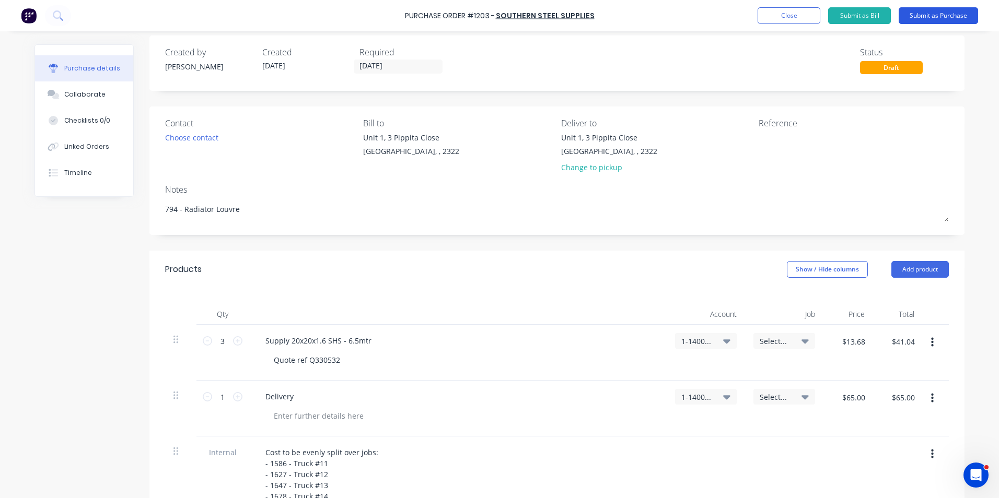
click at [930, 16] on button "Submit as Purchase" at bounding box center [937, 15] width 79 height 17
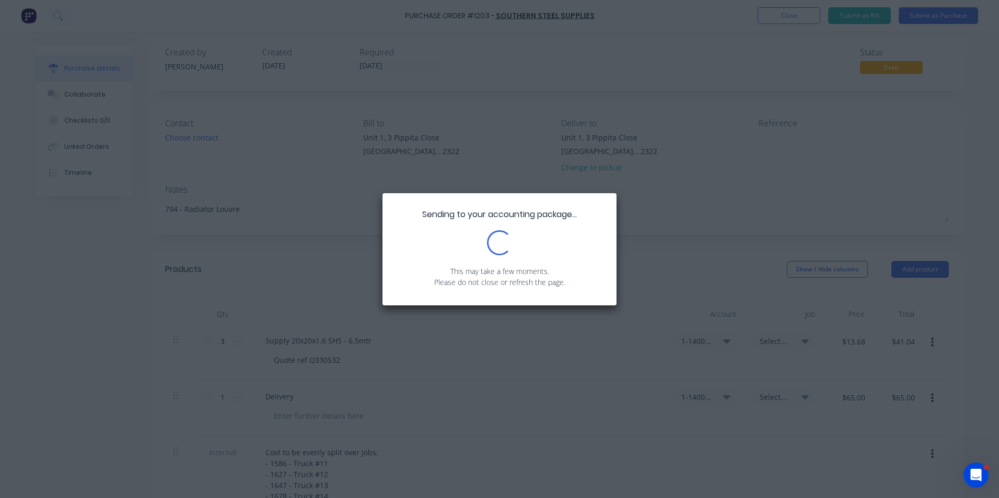
scroll to position [0, 0]
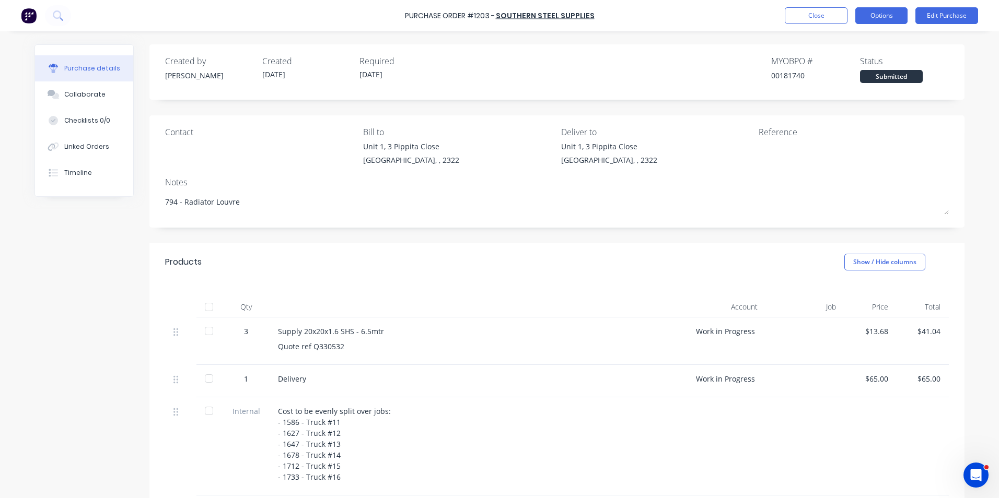
click at [895, 16] on button "Options" at bounding box center [881, 15] width 52 height 17
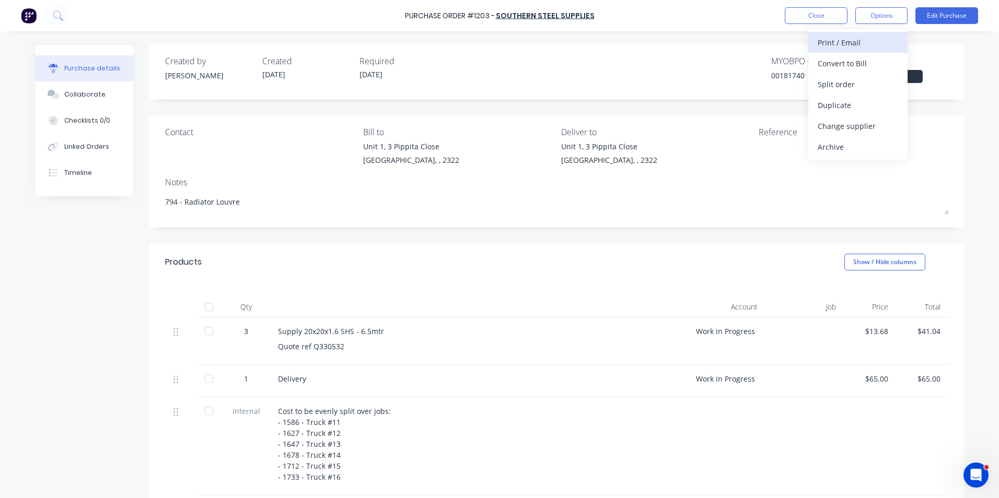
click at [845, 40] on div "Print / Email" at bounding box center [857, 42] width 80 height 15
click at [837, 61] on div "With pricing" at bounding box center [857, 63] width 80 height 15
type textarea "x"
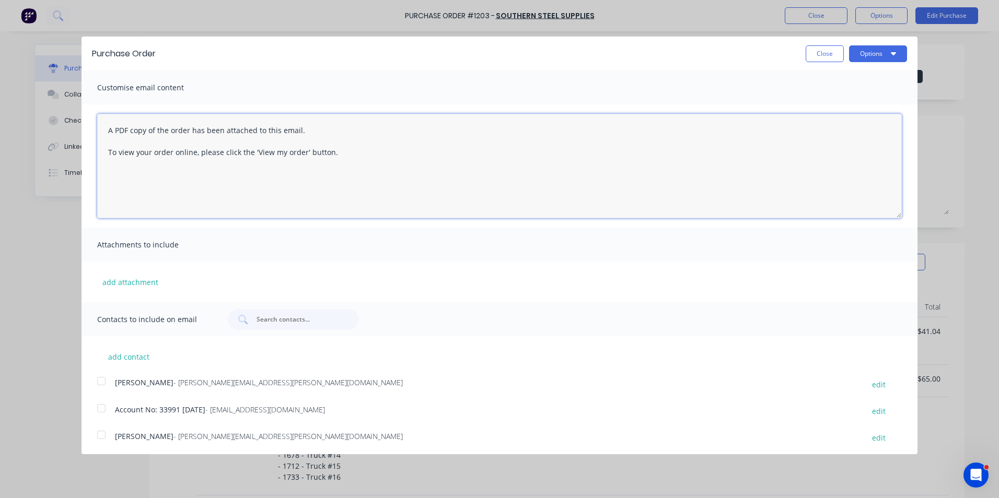
drag, startPoint x: 336, startPoint y: 150, endPoint x: 95, endPoint y: 122, distance: 243.5
click at [95, 122] on div "A PDF copy of the order has been attached to this email. To view your order onl…" at bounding box center [499, 165] width 836 height 123
click at [144, 131] on textarea "Hi Sales, PO attached in ref to your quote, noted I have ordered 3 x lengths re…" at bounding box center [499, 166] width 804 height 104
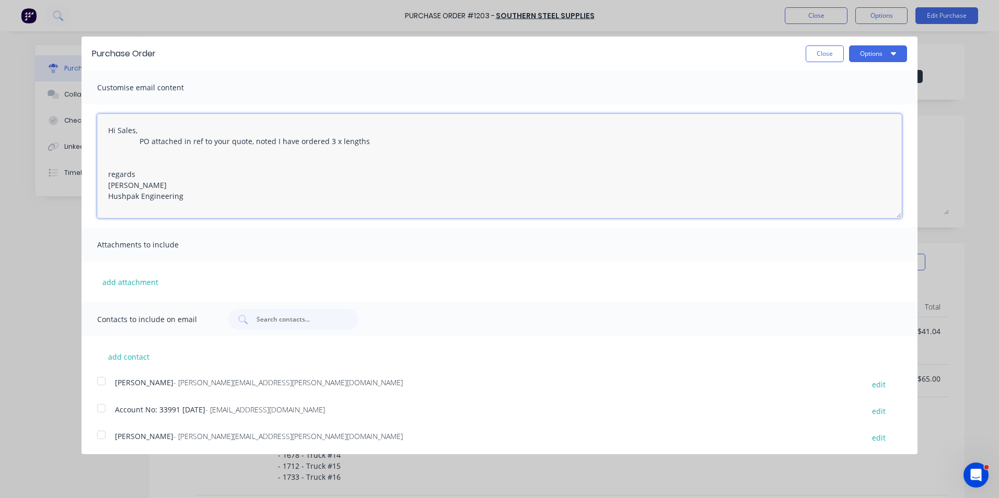
click at [109, 178] on textarea "Hi Sales, PO attached in ref to your quote, noted I have ordered 3 x lengths re…" at bounding box center [499, 166] width 804 height 104
click at [109, 175] on textarea "Hi Sales, PO attached in ref to your quote, noted I have ordered 3 x lengths re…" at bounding box center [499, 166] width 804 height 104
click at [108, 175] on textarea "Hi Sales, PO attached in ref to your quote, noted I have ordered 3 x lengths re…" at bounding box center [499, 166] width 804 height 104
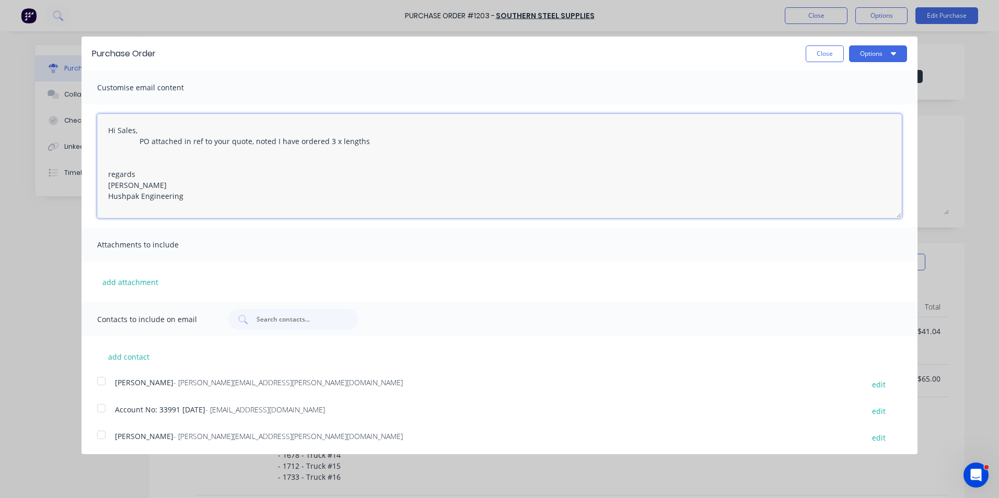
click at [113, 175] on textarea "Hi Sales, PO attached in ref to your quote, noted I have ordered 3 x lengths re…" at bounding box center [499, 166] width 804 height 104
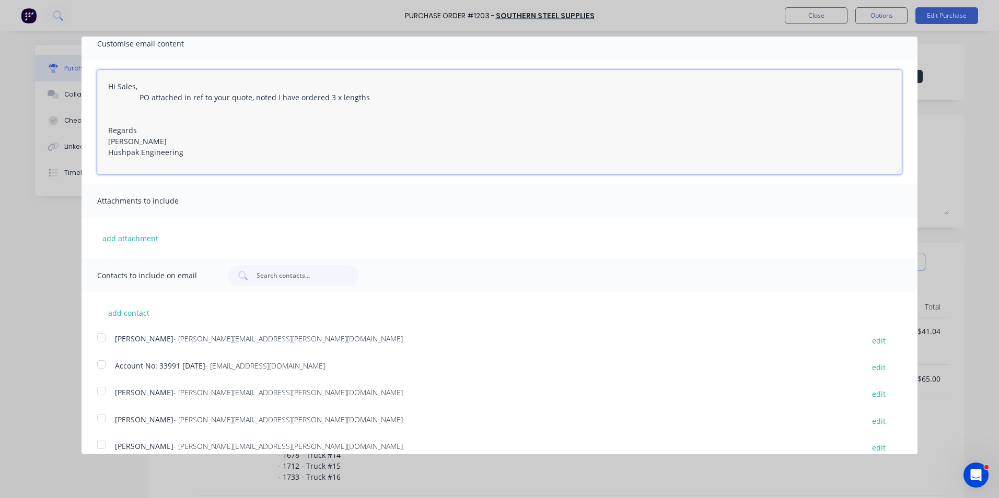
scroll to position [104, 0]
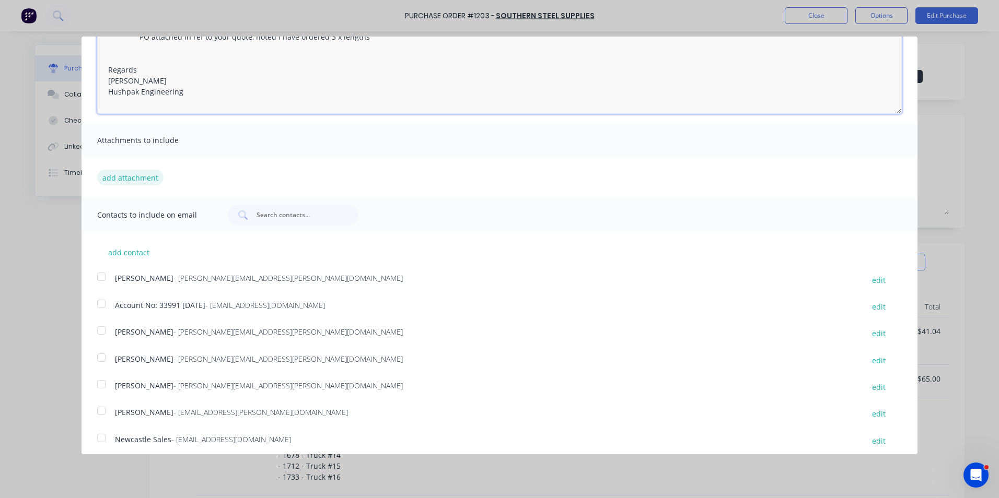
type textarea "Hi Sales, PO attached in ref to your quote, noted I have ordered 3 x lengths Re…"
click at [121, 177] on button "add attachment" at bounding box center [130, 178] width 66 height 16
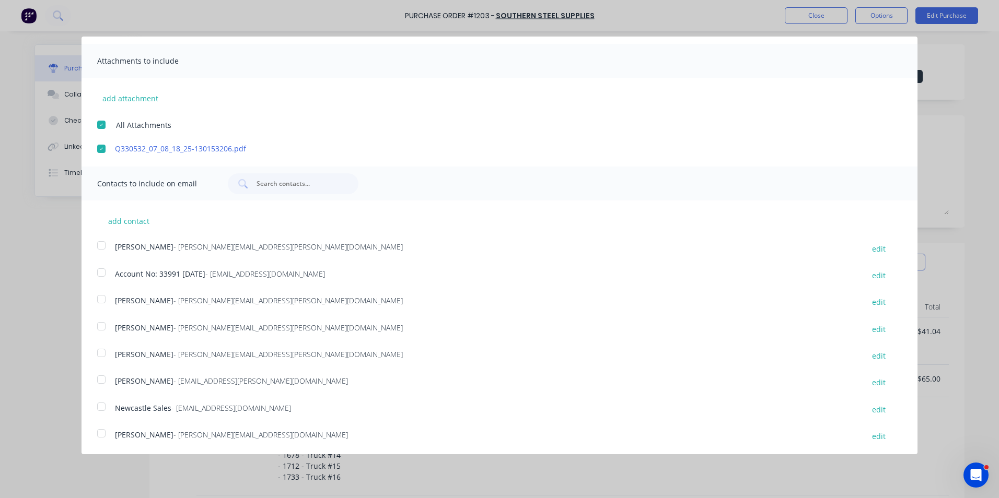
scroll to position [185, 0]
click at [100, 350] on div at bounding box center [101, 351] width 21 height 21
click at [101, 325] on div at bounding box center [101, 324] width 21 height 21
click at [101, 405] on div at bounding box center [101, 405] width 21 height 21
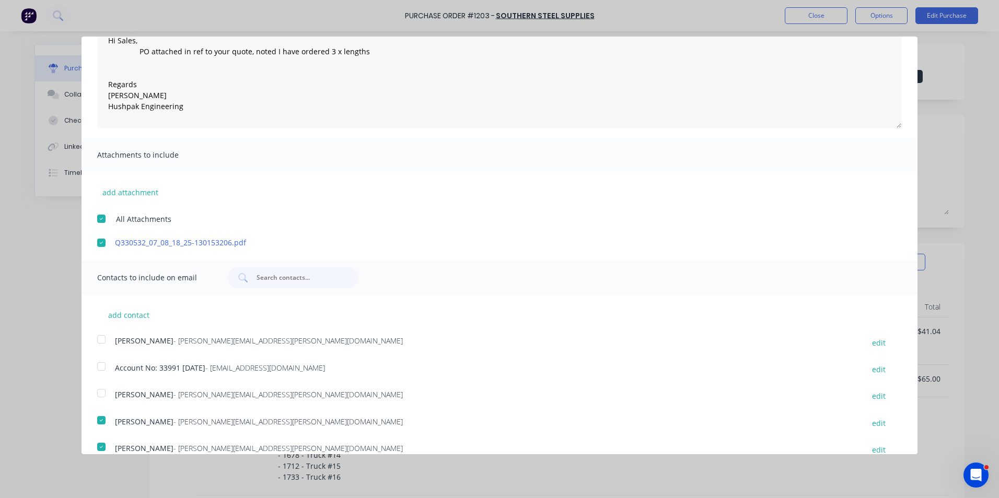
scroll to position [0, 0]
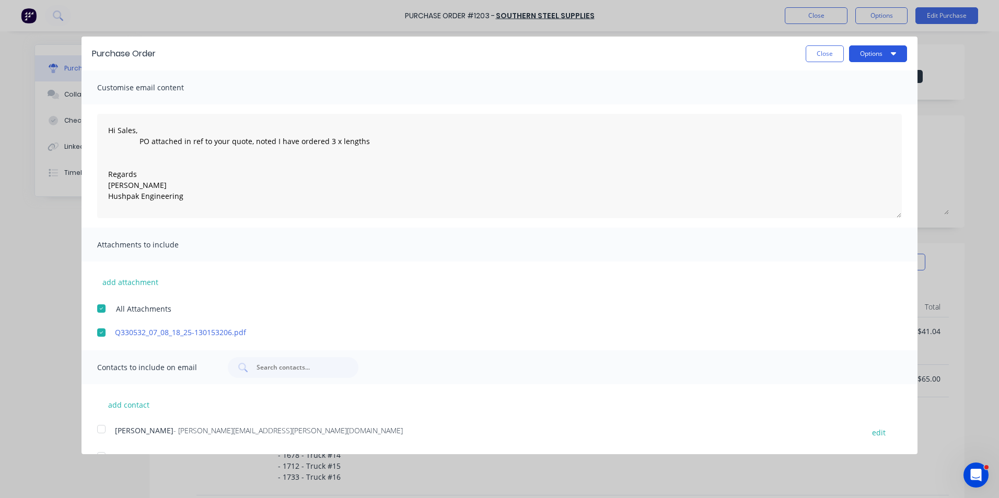
click at [870, 53] on button "Options" at bounding box center [878, 53] width 58 height 17
click at [826, 101] on div "Email" at bounding box center [857, 100] width 80 height 15
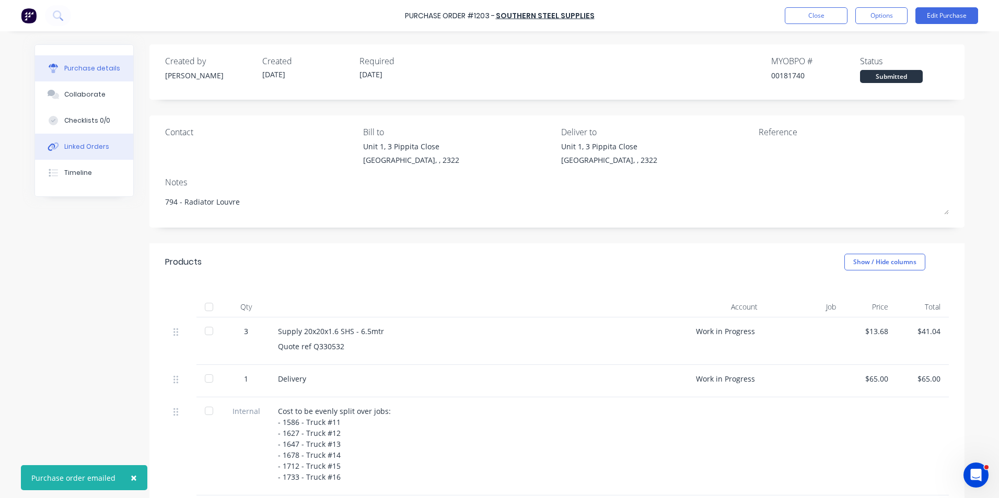
type textarea "x"
click at [95, 146] on div "Linked Orders" at bounding box center [86, 146] width 45 height 9
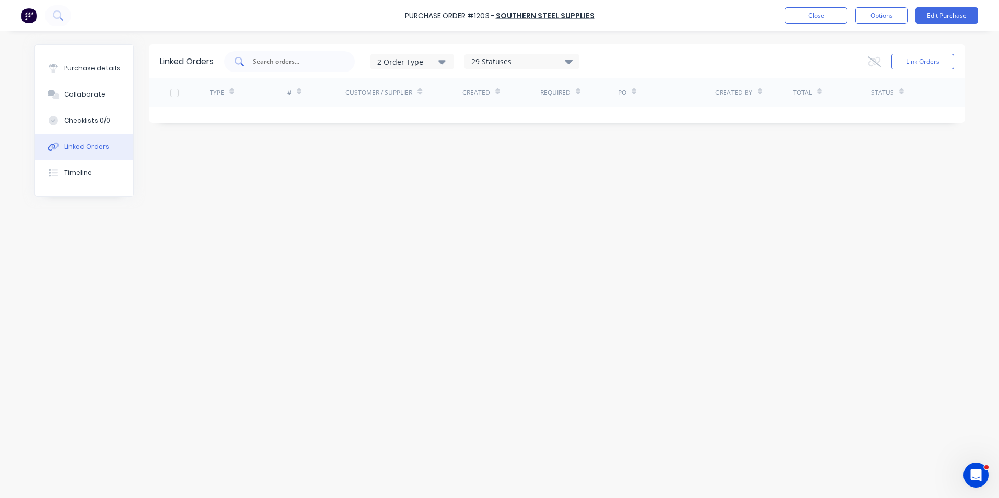
click at [277, 61] on input "text" at bounding box center [295, 61] width 87 height 10
click at [273, 64] on input "text" at bounding box center [295, 61] width 87 height 10
type input "1586"
click at [815, 18] on button "Close" at bounding box center [815, 15] width 63 height 17
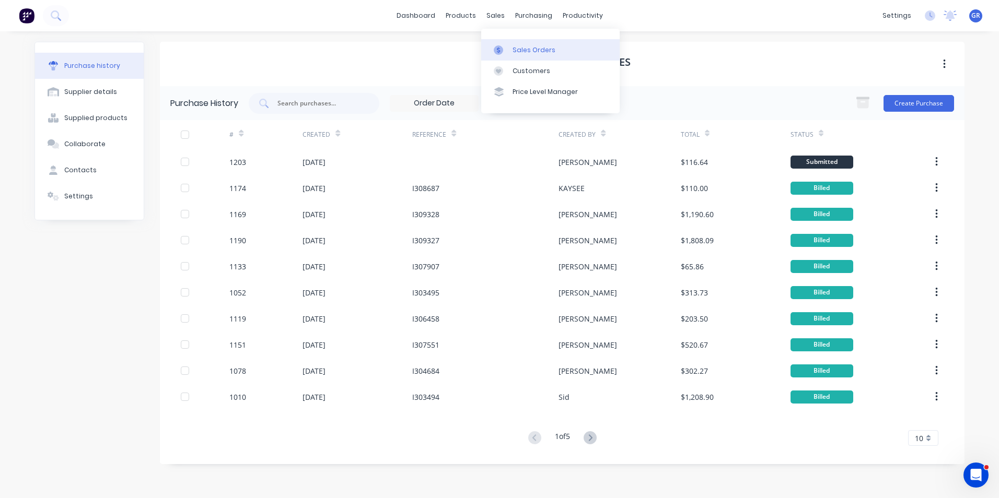
click at [528, 47] on div "Sales Orders" at bounding box center [533, 49] width 43 height 9
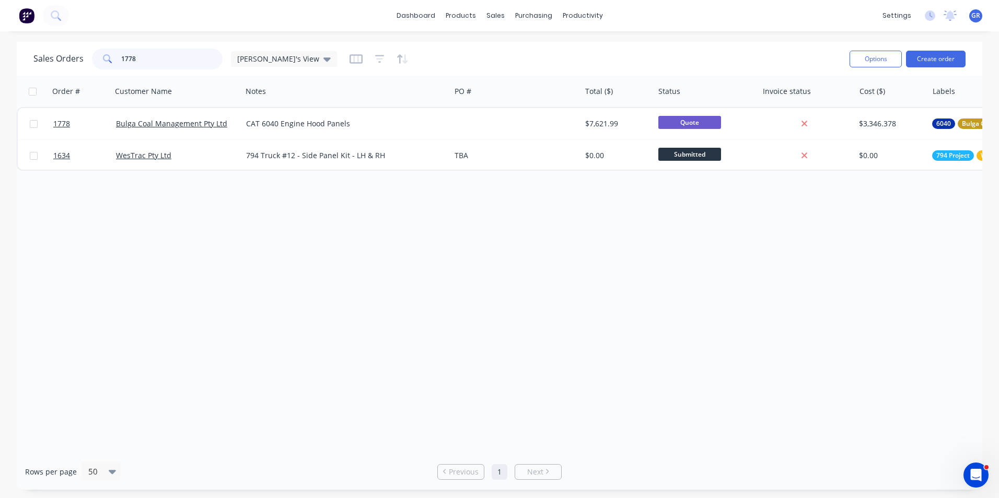
drag, startPoint x: 154, startPoint y: 56, endPoint x: 109, endPoint y: 59, distance: 45.0
click at [109, 59] on div "1778" at bounding box center [157, 59] width 131 height 21
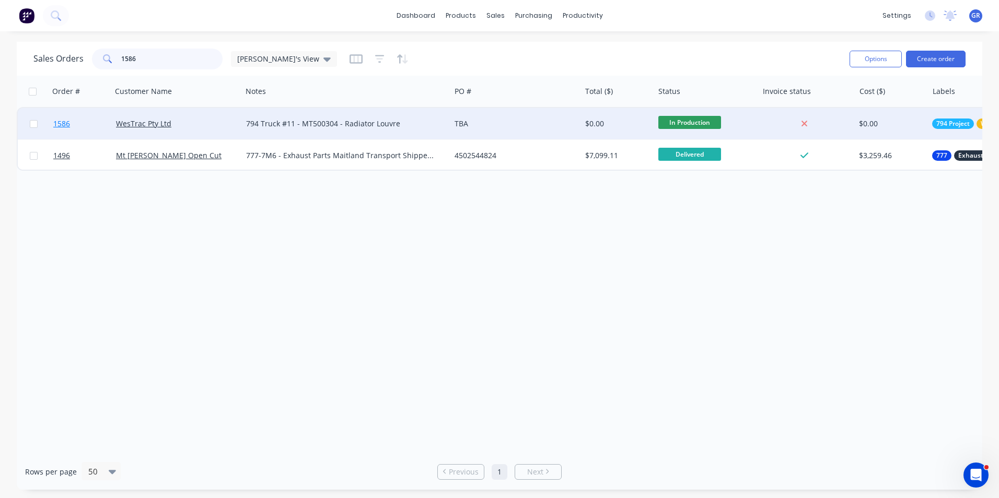
type input "1586"
click at [64, 126] on span "1586" at bounding box center [61, 124] width 17 height 10
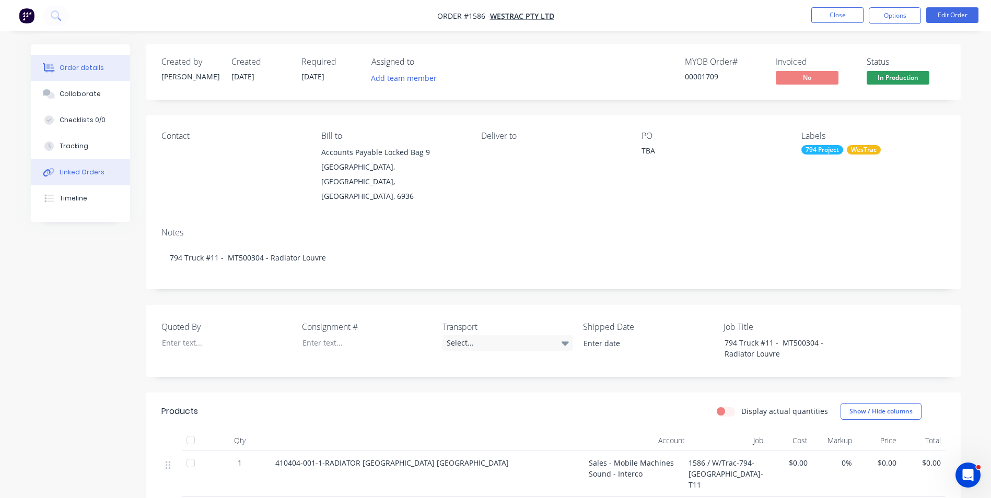
click at [86, 172] on div "Linked Orders" at bounding box center [82, 172] width 45 height 9
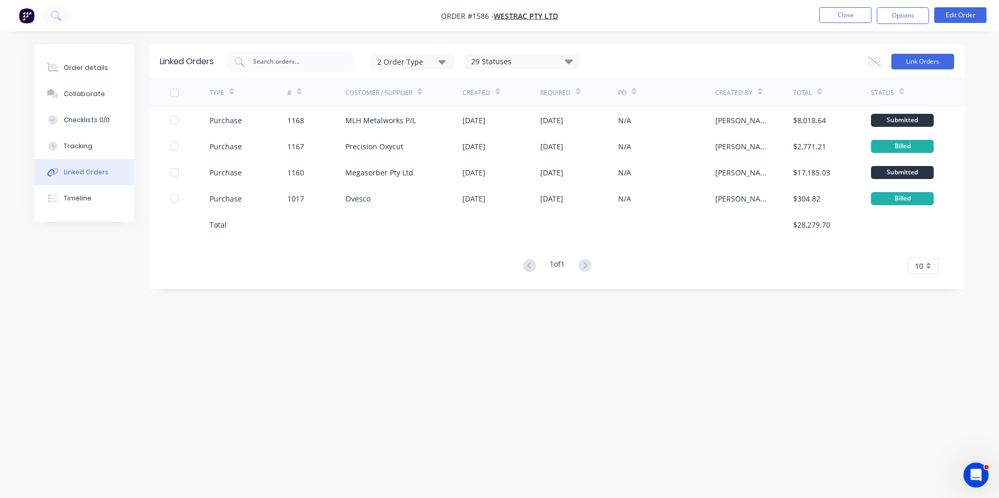
click at [917, 63] on button "Link Orders" at bounding box center [922, 62] width 63 height 16
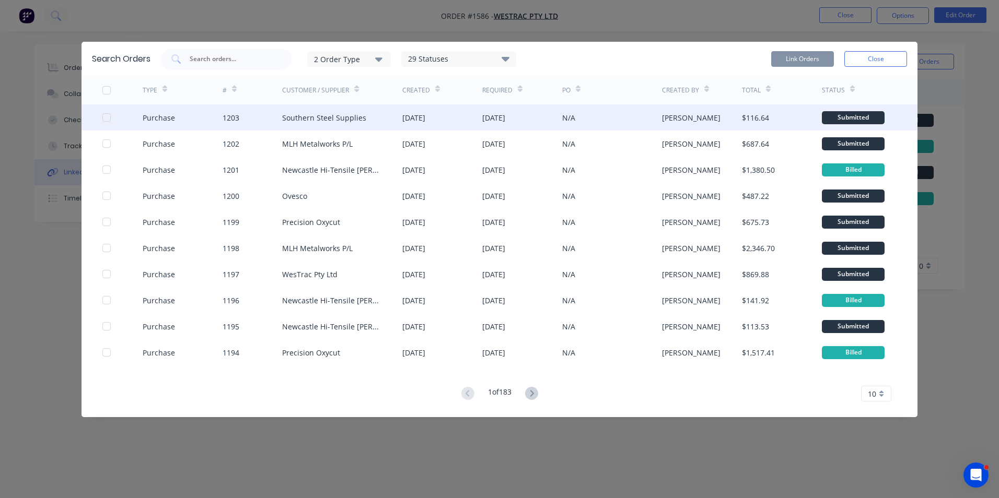
click at [108, 116] on div at bounding box center [106, 117] width 21 height 21
click at [798, 58] on button "Link Orders" at bounding box center [802, 59] width 63 height 16
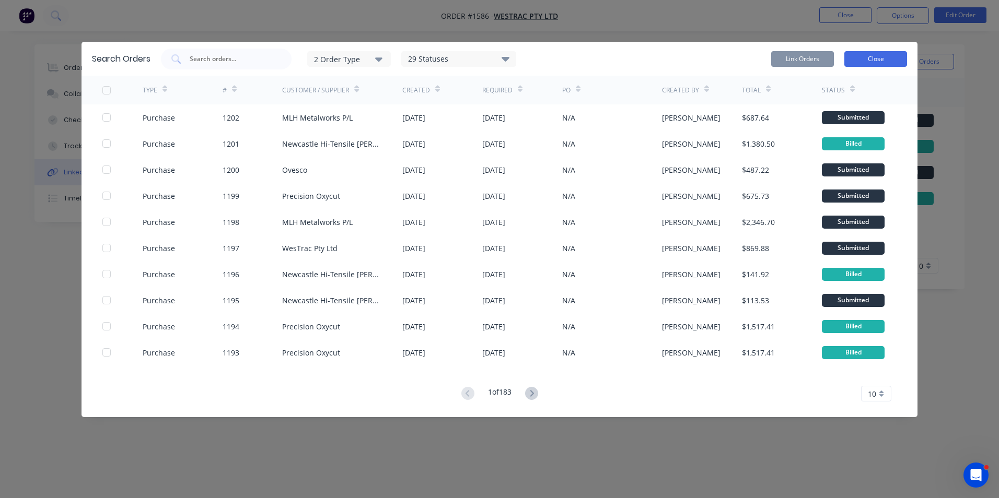
click at [866, 58] on button "Close" at bounding box center [875, 59] width 63 height 16
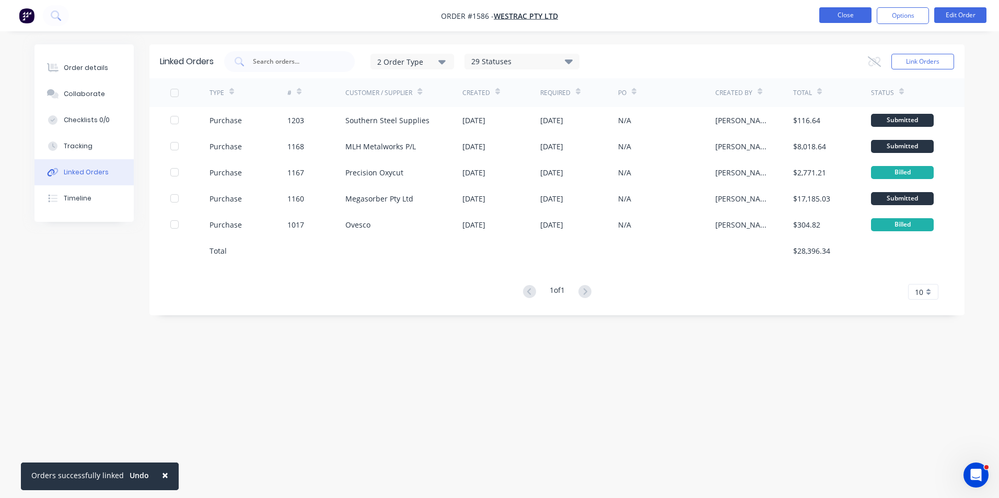
click at [850, 14] on button "Close" at bounding box center [845, 15] width 52 height 16
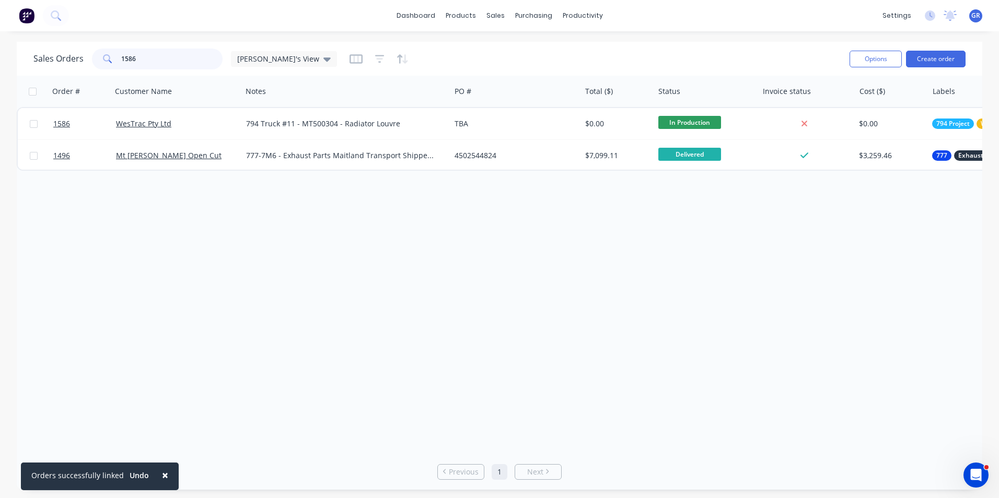
drag, startPoint x: 140, startPoint y: 55, endPoint x: 103, endPoint y: 62, distance: 37.1
click at [103, 62] on div "1586" at bounding box center [157, 59] width 131 height 21
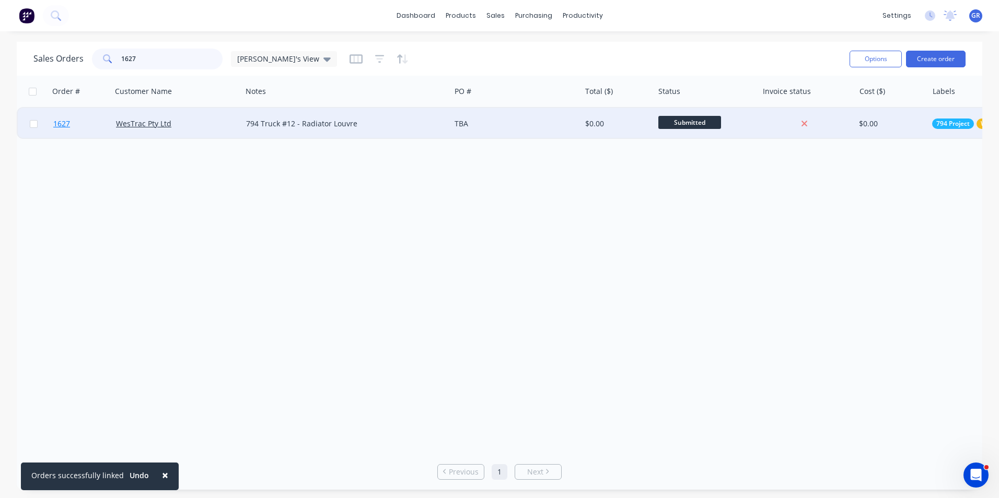
type input "1627"
click at [63, 124] on span "1627" at bounding box center [61, 124] width 17 height 10
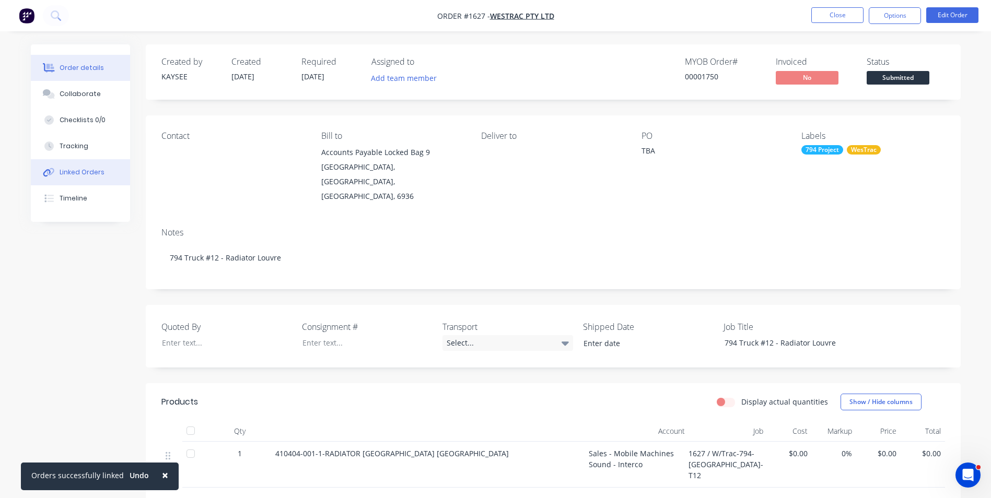
click at [93, 171] on div "Linked Orders" at bounding box center [82, 172] width 45 height 9
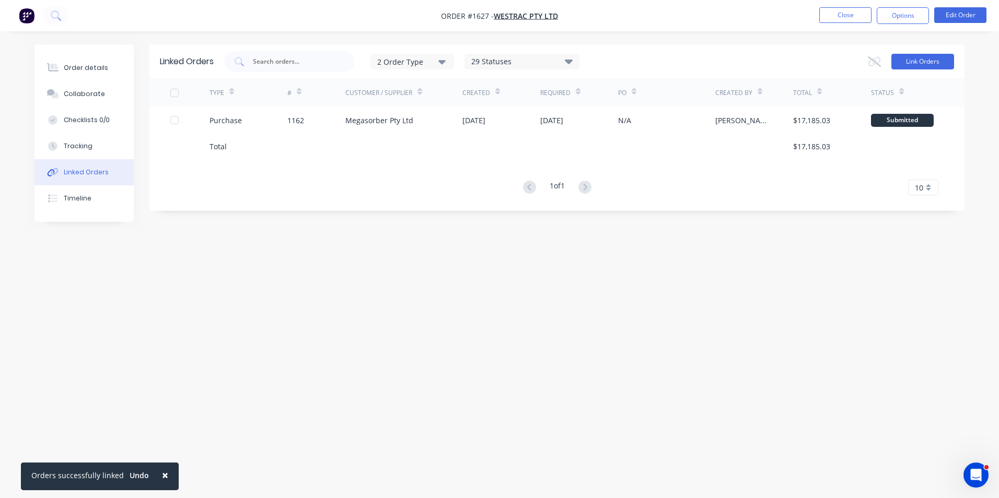
click at [909, 64] on button "Link Orders" at bounding box center [922, 62] width 63 height 16
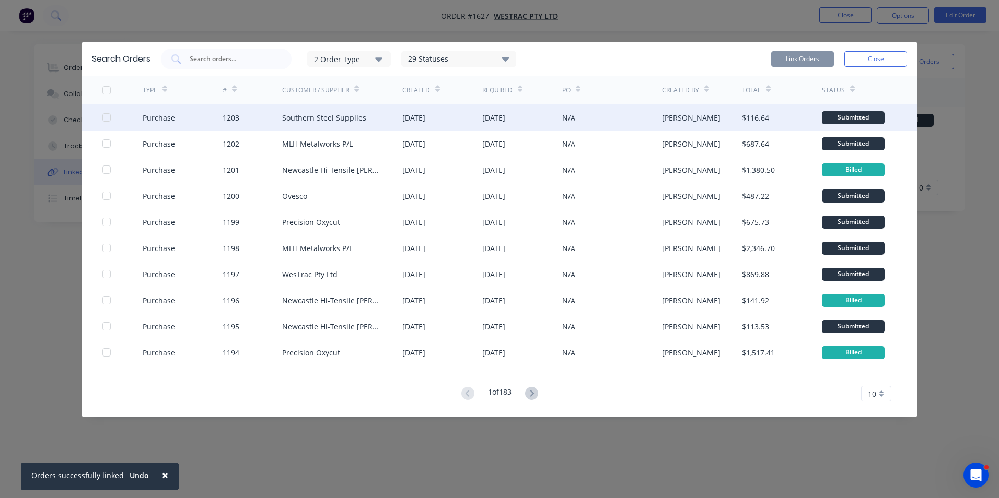
click at [107, 116] on div at bounding box center [106, 117] width 21 height 21
click at [797, 60] on button "Link Orders" at bounding box center [802, 59] width 63 height 16
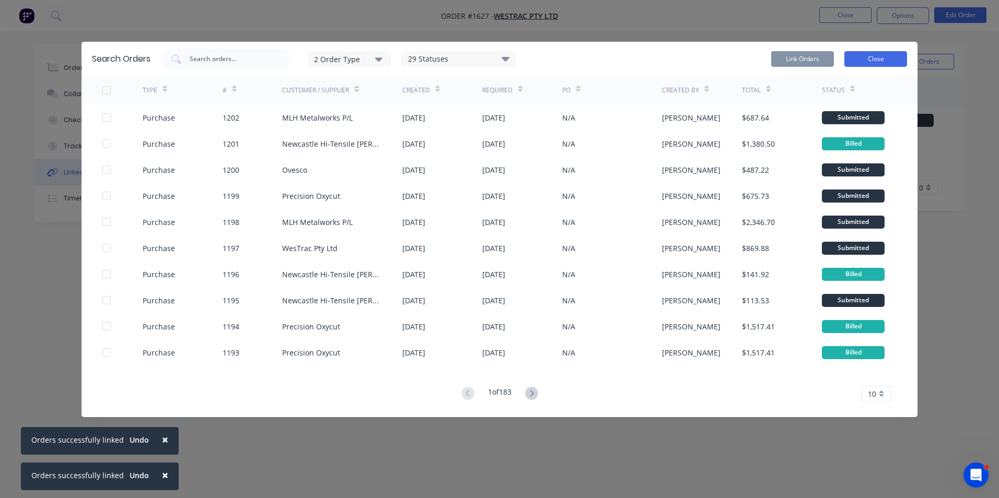
click at [881, 58] on button "Close" at bounding box center [875, 59] width 63 height 16
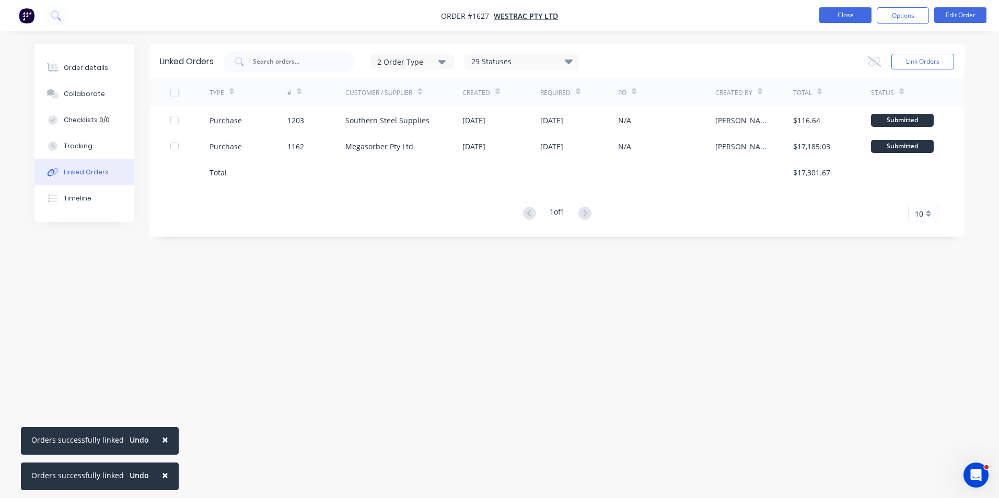
click at [853, 17] on button "Close" at bounding box center [845, 15] width 52 height 16
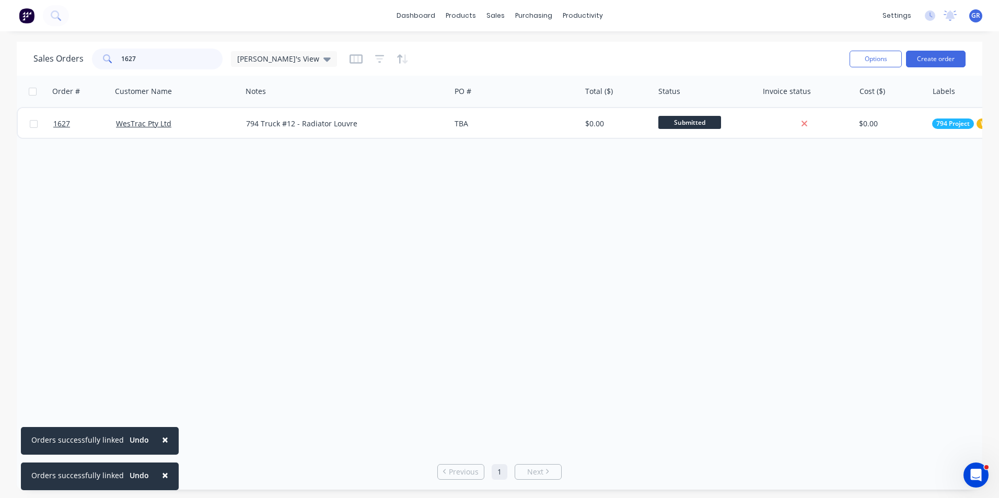
drag, startPoint x: 138, startPoint y: 60, endPoint x: 97, endPoint y: 64, distance: 42.0
click at [104, 63] on div "1627" at bounding box center [157, 59] width 131 height 21
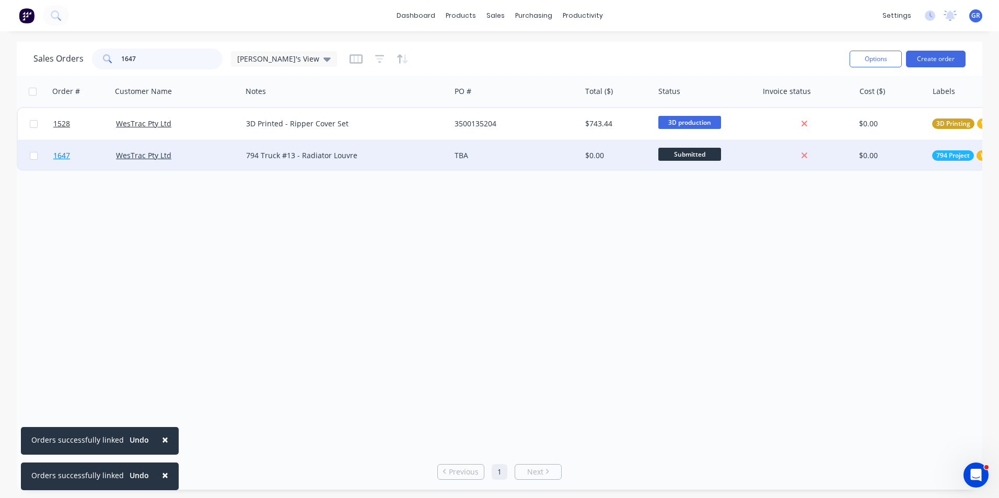
type input "1647"
click at [63, 155] on span "1647" at bounding box center [61, 155] width 17 height 10
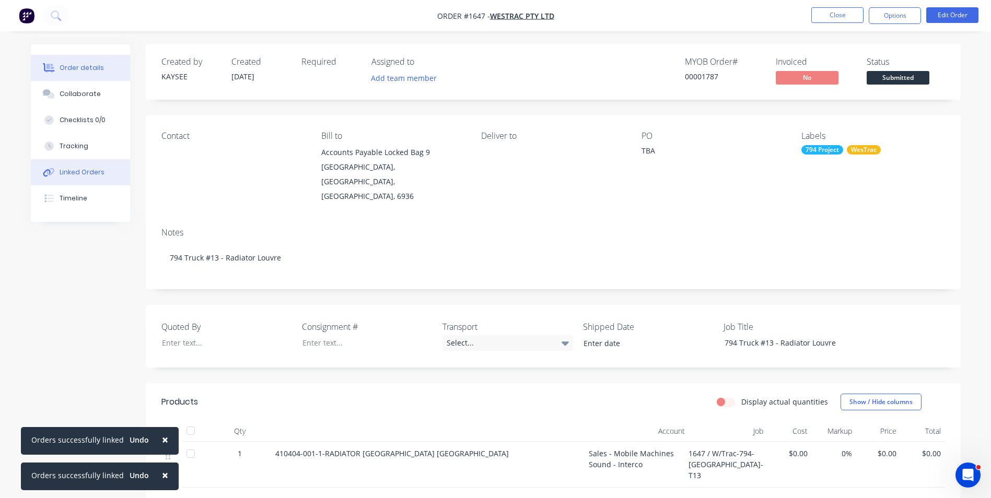
click at [83, 171] on div "Linked Orders" at bounding box center [82, 172] width 45 height 9
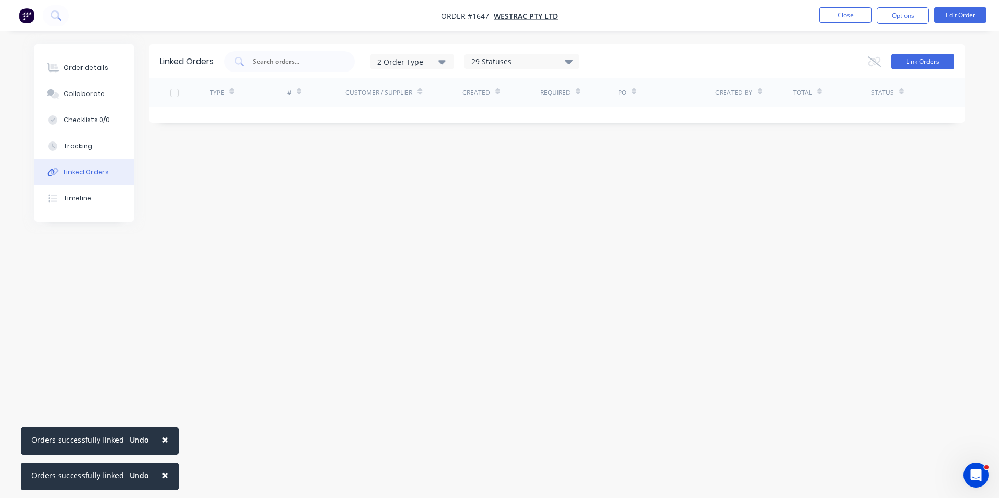
click at [910, 57] on button "Link Orders" at bounding box center [922, 62] width 63 height 16
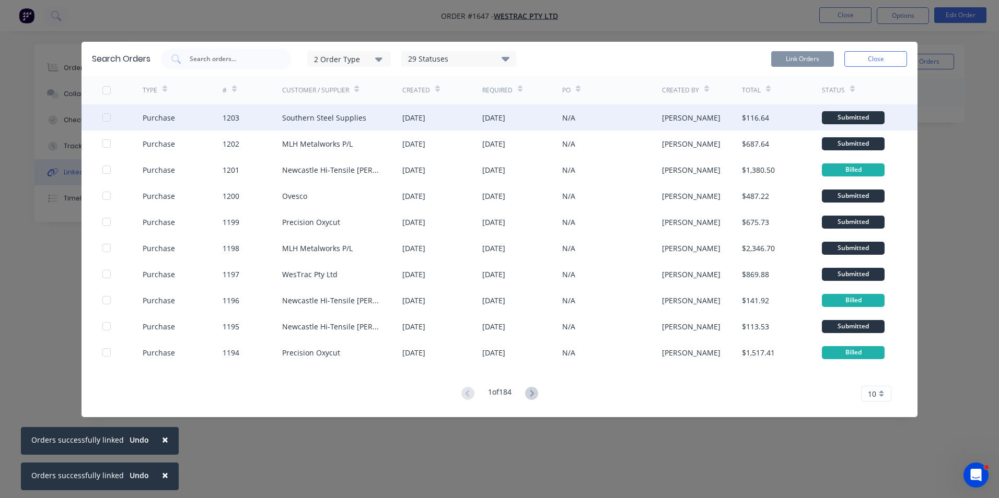
click at [103, 115] on div at bounding box center [106, 117] width 21 height 21
click at [798, 58] on button "Link Orders" at bounding box center [802, 59] width 63 height 16
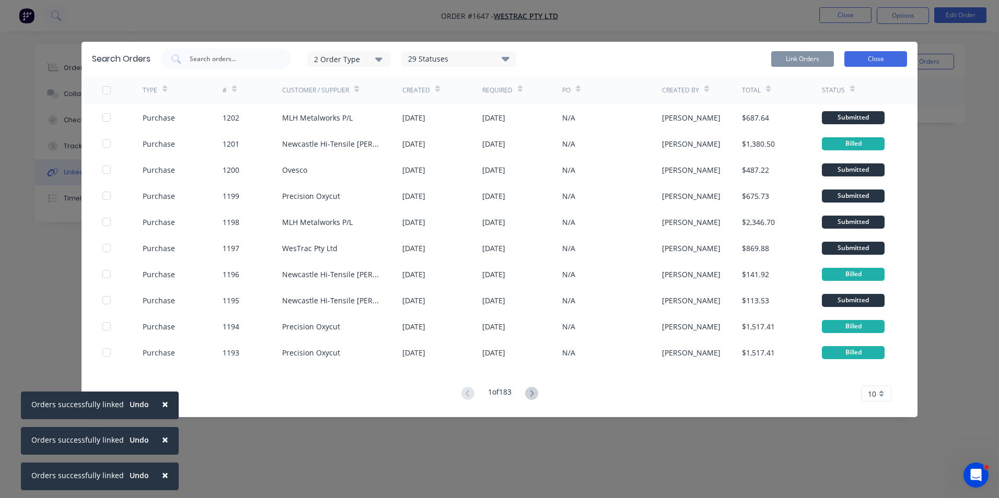
click at [871, 58] on button "Close" at bounding box center [875, 59] width 63 height 16
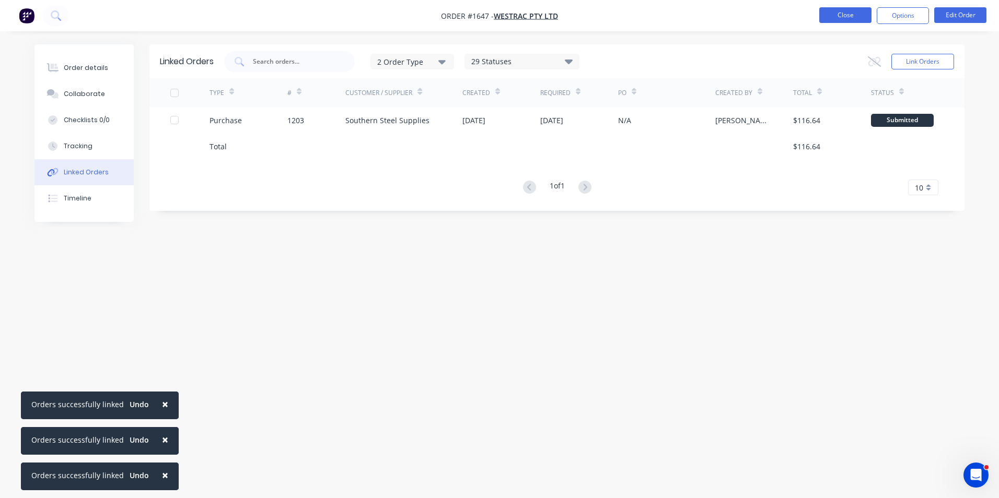
click at [843, 16] on button "Close" at bounding box center [845, 15] width 52 height 16
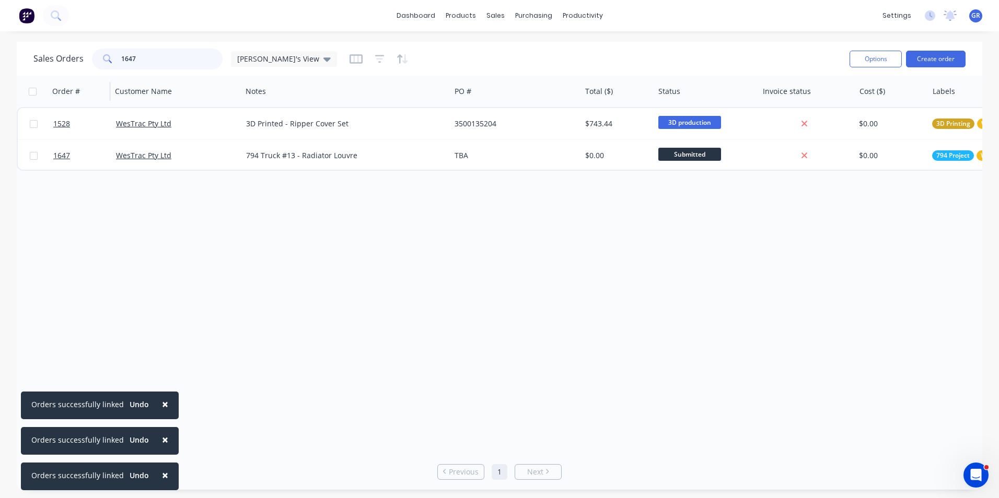
drag, startPoint x: 122, startPoint y: 58, endPoint x: 72, endPoint y: 76, distance: 53.0
click at [100, 59] on div "1647" at bounding box center [157, 59] width 131 height 21
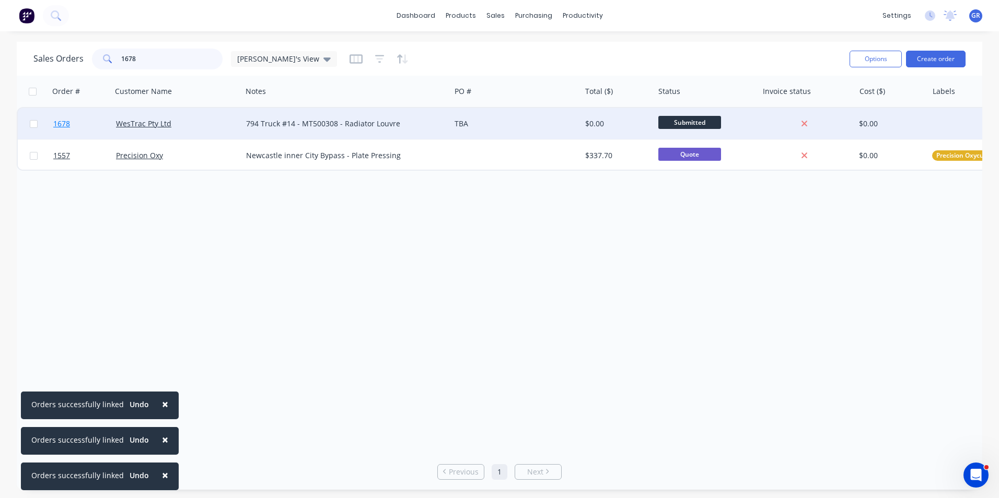
type input "1678"
click at [62, 122] on span "1678" at bounding box center [61, 124] width 17 height 10
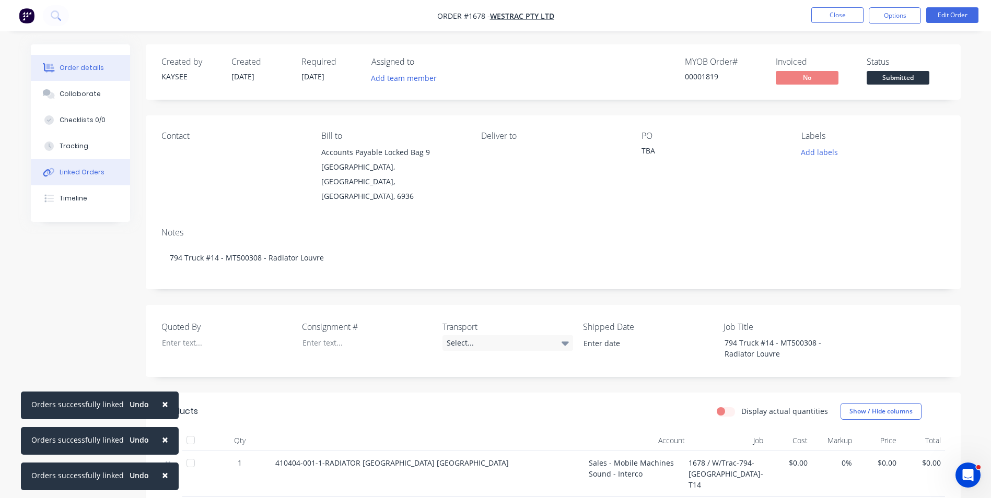
click at [90, 170] on div "Linked Orders" at bounding box center [82, 172] width 45 height 9
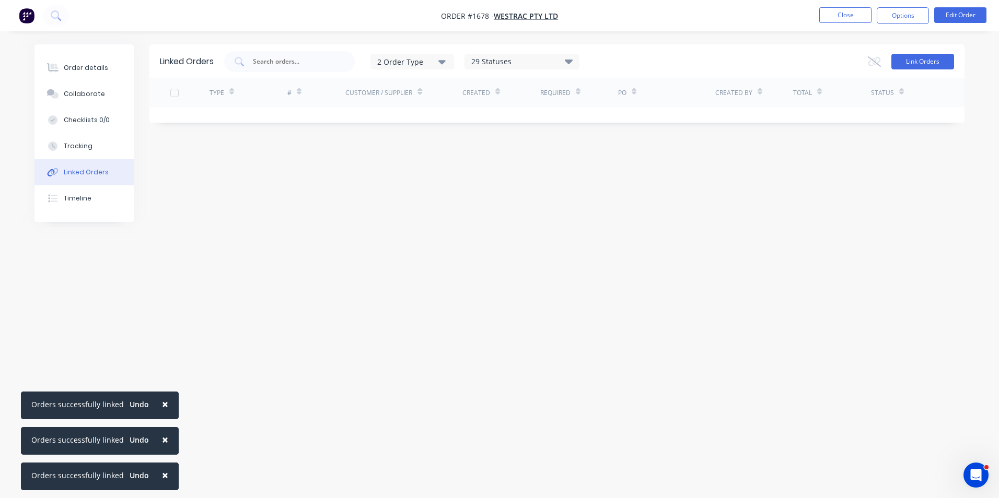
click at [913, 62] on button "Link Orders" at bounding box center [922, 62] width 63 height 16
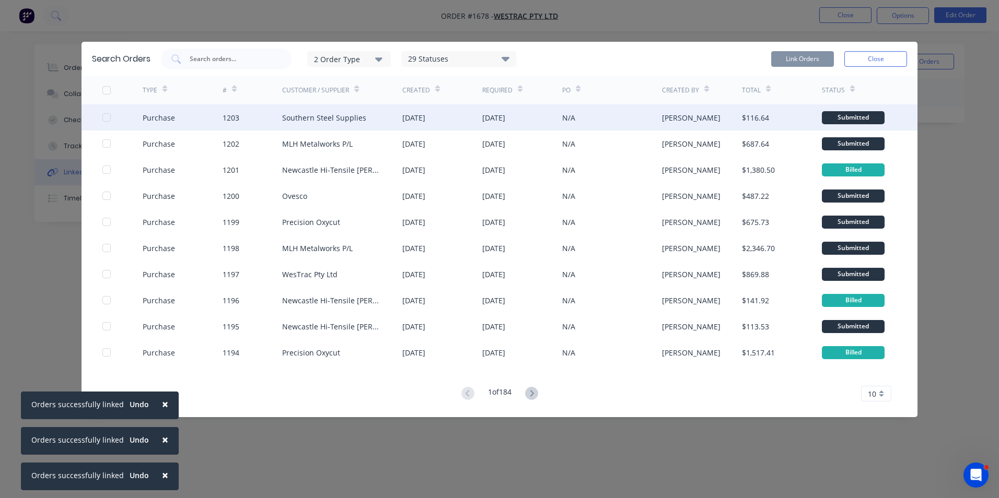
click at [107, 114] on div at bounding box center [106, 117] width 21 height 21
click at [794, 59] on button "Link Orders" at bounding box center [802, 59] width 63 height 16
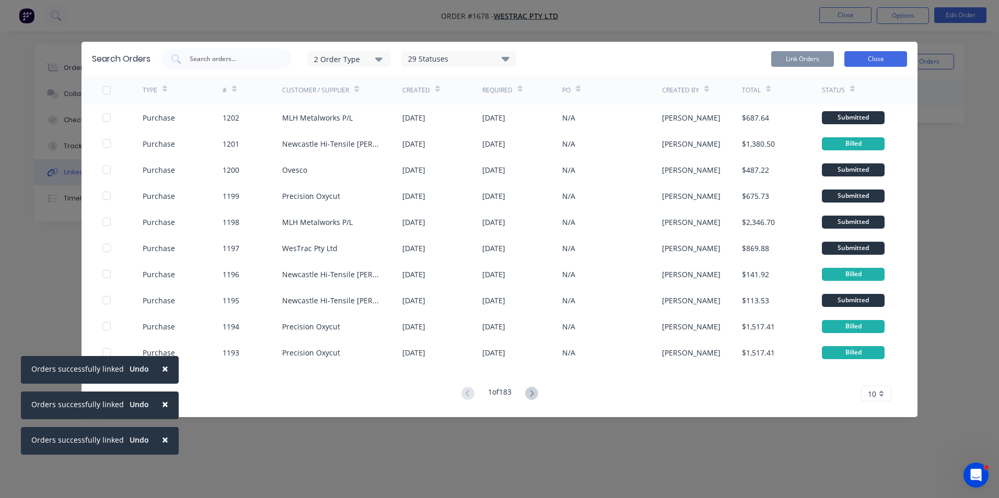
click at [879, 60] on button "Close" at bounding box center [875, 59] width 63 height 16
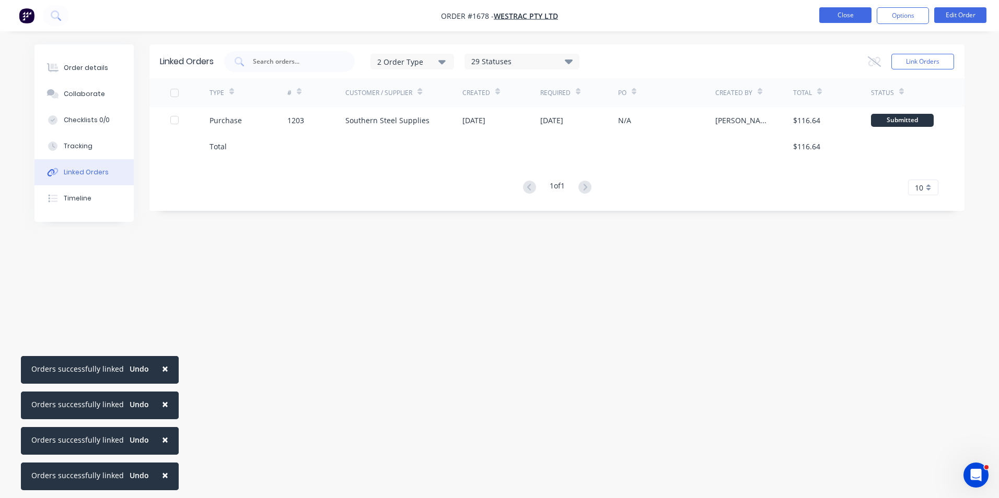
click at [851, 12] on button "Close" at bounding box center [845, 15] width 52 height 16
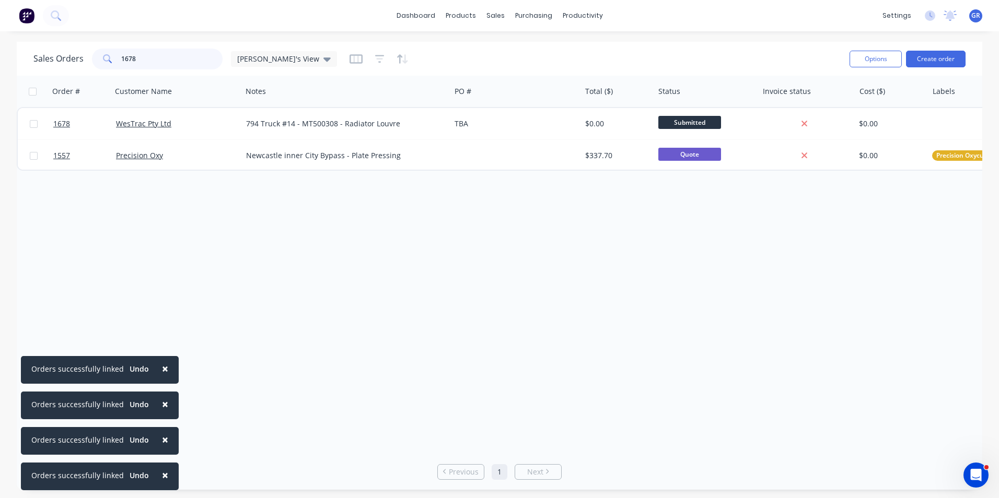
drag, startPoint x: 139, startPoint y: 56, endPoint x: 110, endPoint y: 59, distance: 29.4
click at [111, 59] on div "1678" at bounding box center [157, 59] width 131 height 21
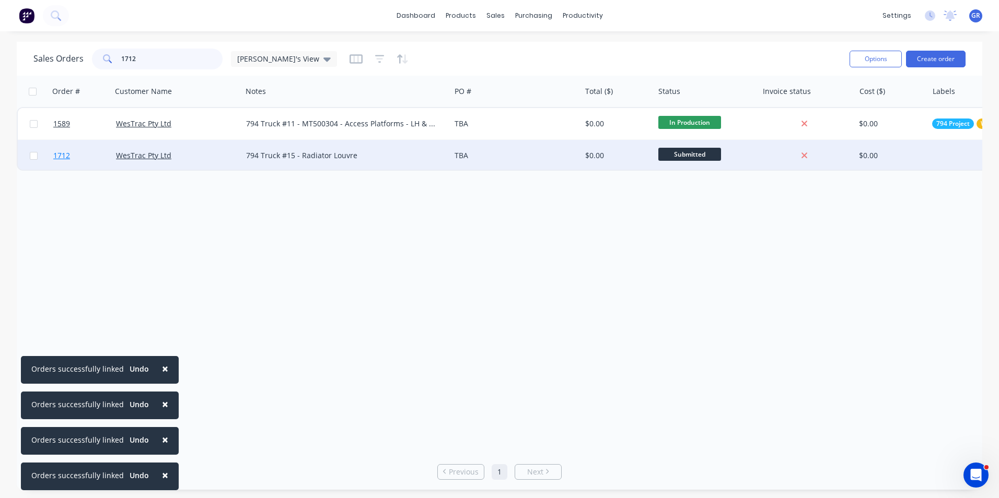
type input "1712"
click at [66, 157] on span "1712" at bounding box center [61, 155] width 17 height 10
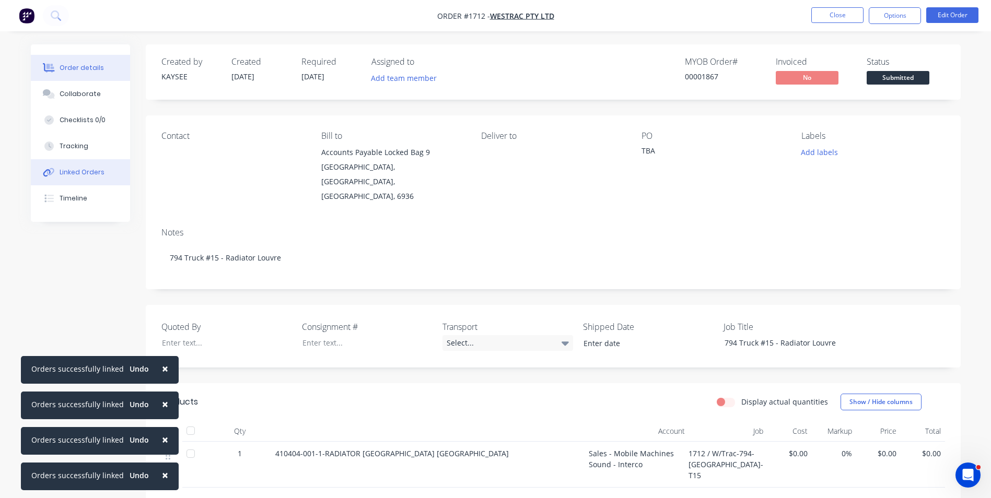
click at [82, 169] on div "Linked Orders" at bounding box center [82, 172] width 45 height 9
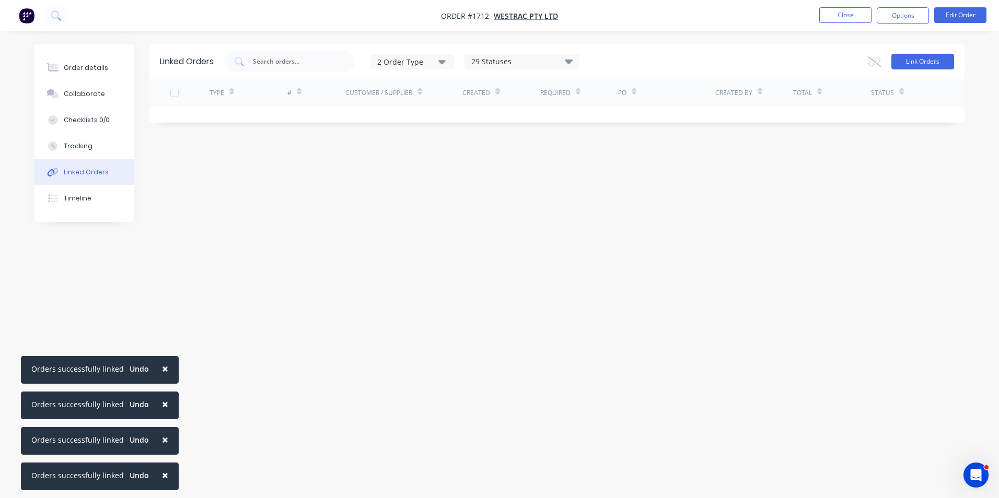
click at [906, 61] on button "Link Orders" at bounding box center [922, 62] width 63 height 16
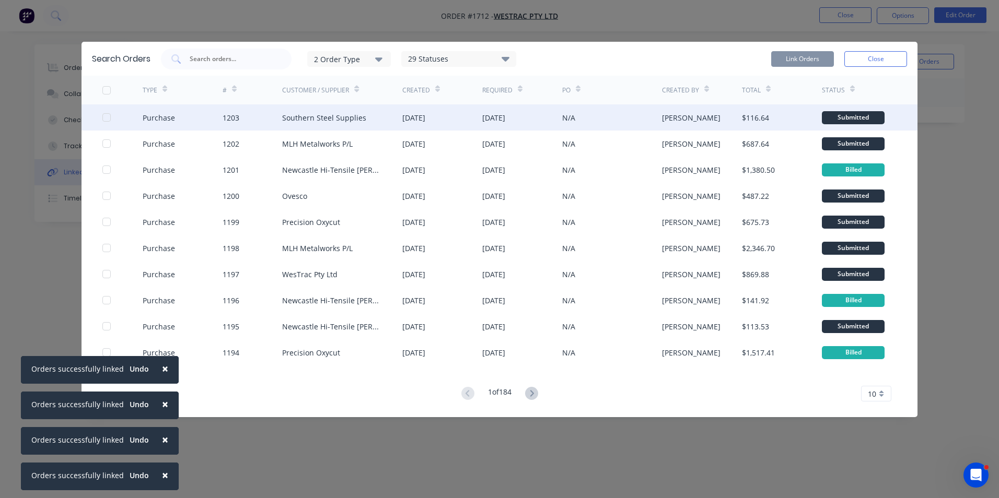
click at [107, 114] on div at bounding box center [106, 117] width 21 height 21
click at [806, 56] on button "Link Orders" at bounding box center [802, 59] width 63 height 16
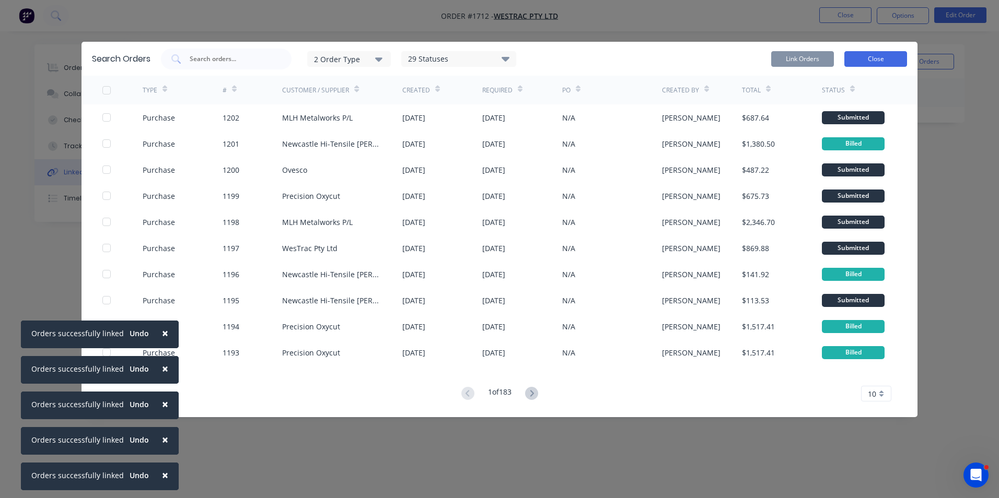
click at [882, 56] on button "Close" at bounding box center [875, 59] width 63 height 16
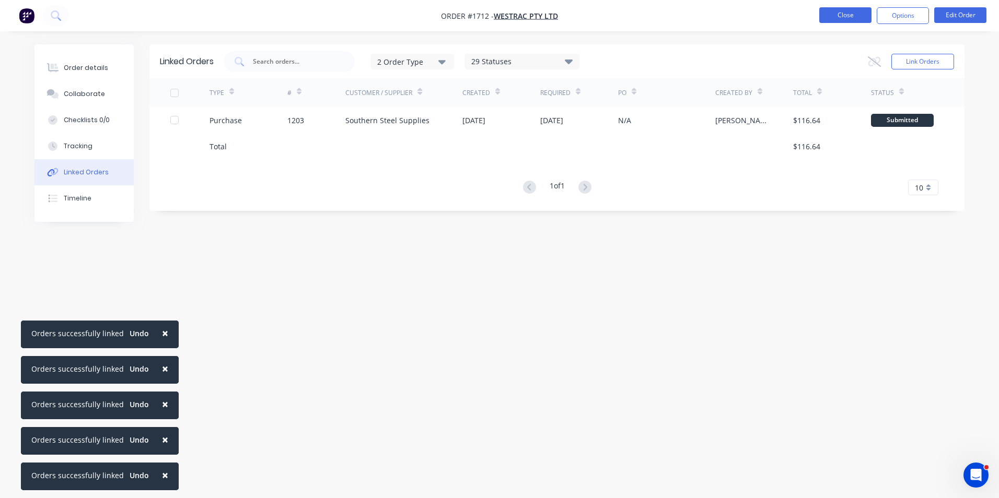
click at [850, 14] on button "Close" at bounding box center [845, 15] width 52 height 16
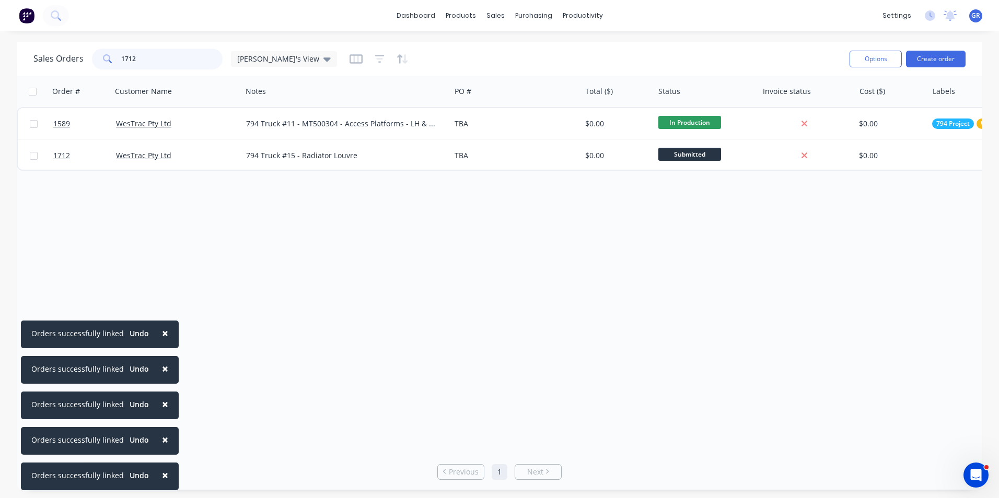
drag, startPoint x: 144, startPoint y: 60, endPoint x: 106, endPoint y: 59, distance: 38.1
click at [106, 59] on div "1712" at bounding box center [157, 59] width 131 height 21
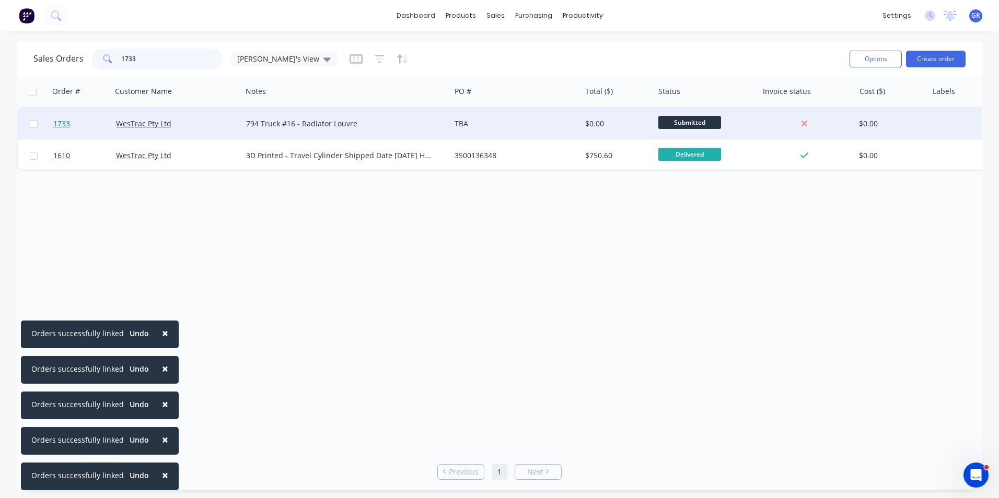
type input "1733"
click at [66, 123] on span "1733" at bounding box center [61, 124] width 17 height 10
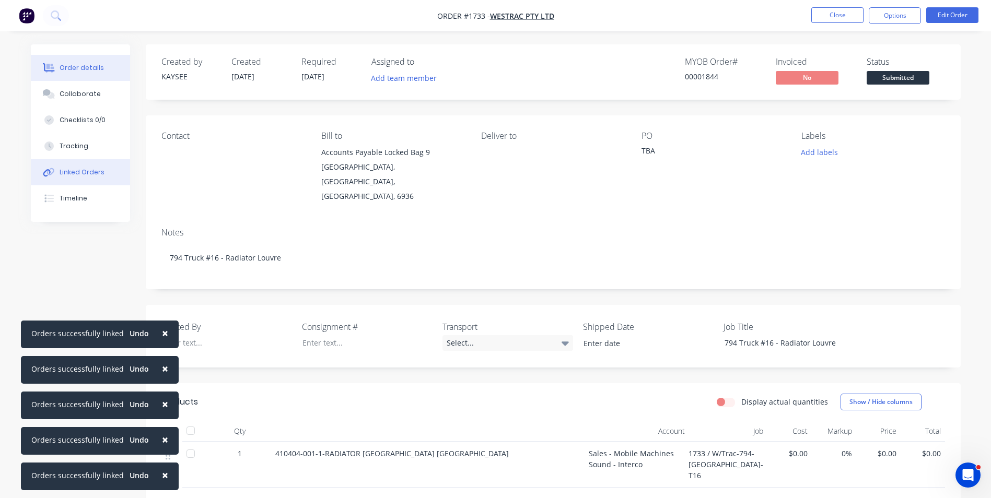
click at [89, 170] on div "Linked Orders" at bounding box center [82, 172] width 45 height 9
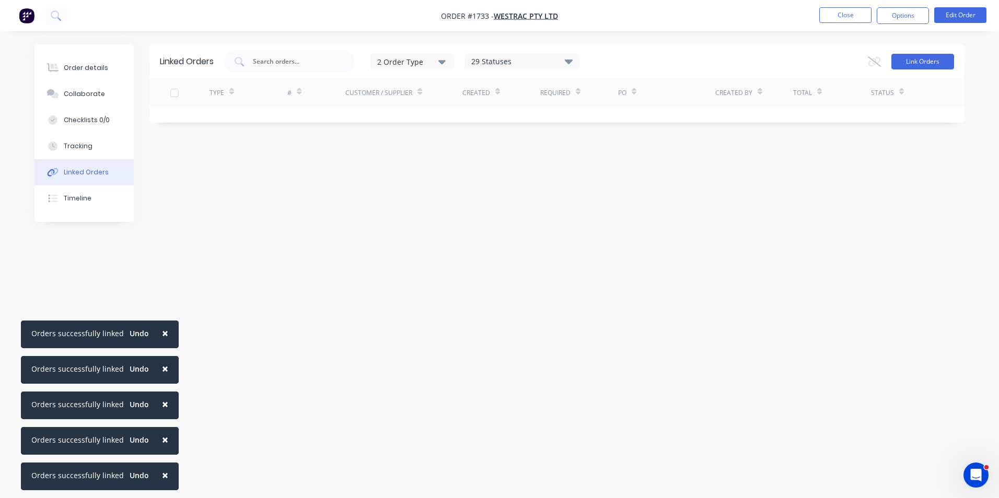
click at [913, 63] on button "Link Orders" at bounding box center [922, 62] width 63 height 16
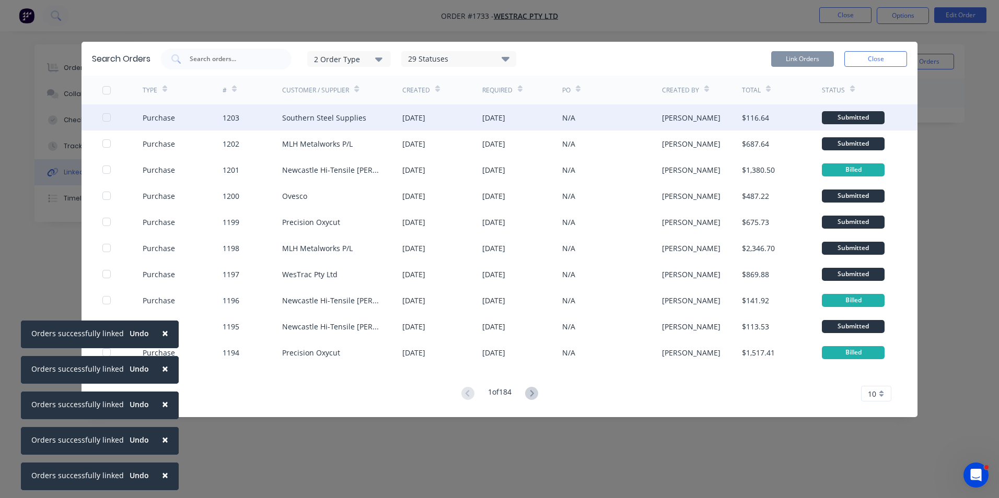
click at [106, 117] on div at bounding box center [106, 117] width 21 height 21
click at [801, 61] on button "Link Orders" at bounding box center [802, 59] width 63 height 16
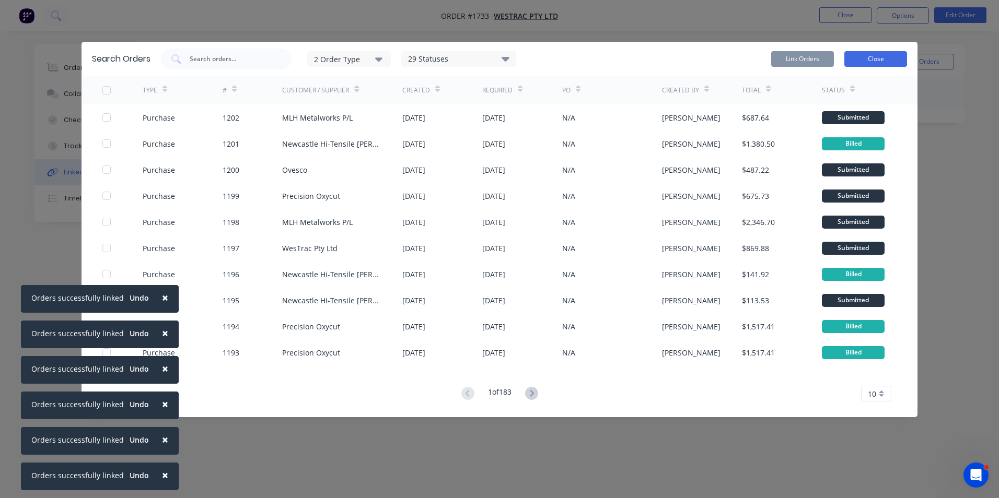
click at [876, 59] on button "Close" at bounding box center [875, 59] width 63 height 16
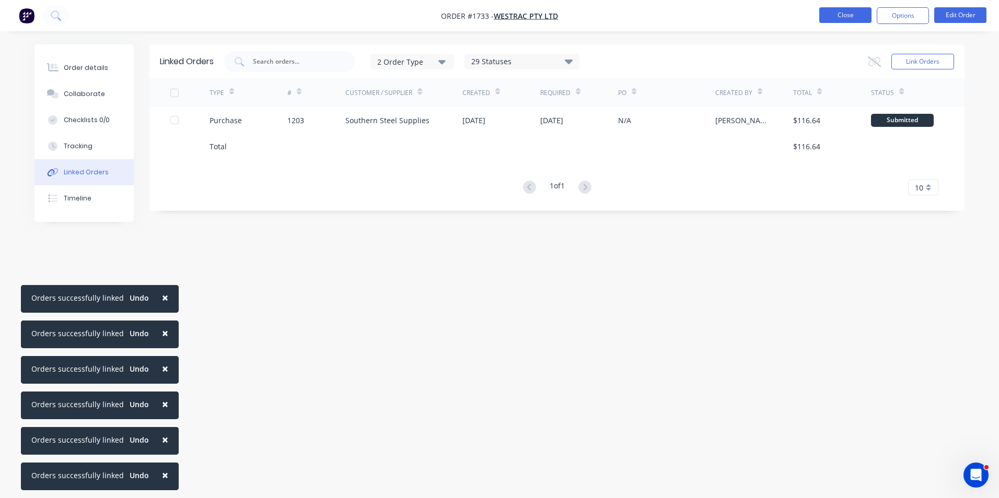
click at [844, 14] on button "Close" at bounding box center [845, 15] width 52 height 16
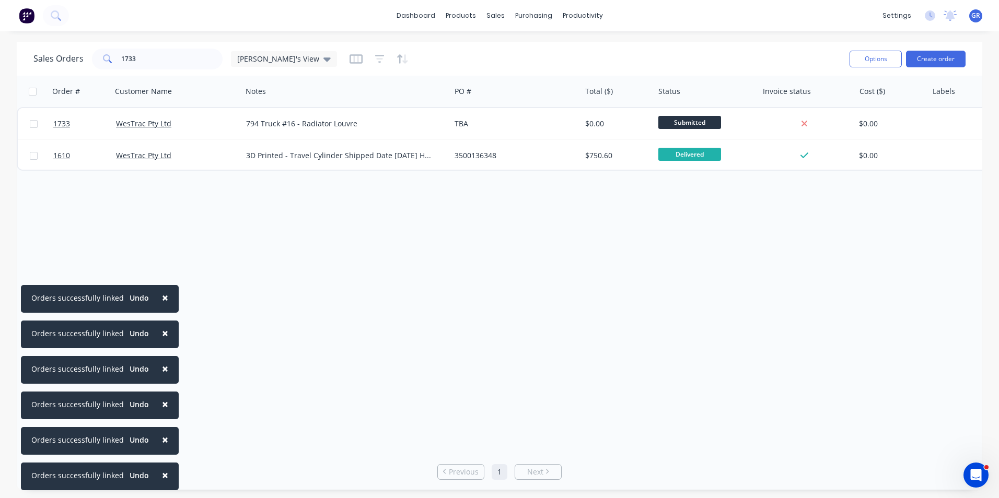
click at [162, 297] on span "×" at bounding box center [165, 297] width 6 height 15
click at [162, 329] on span "×" at bounding box center [165, 333] width 6 height 15
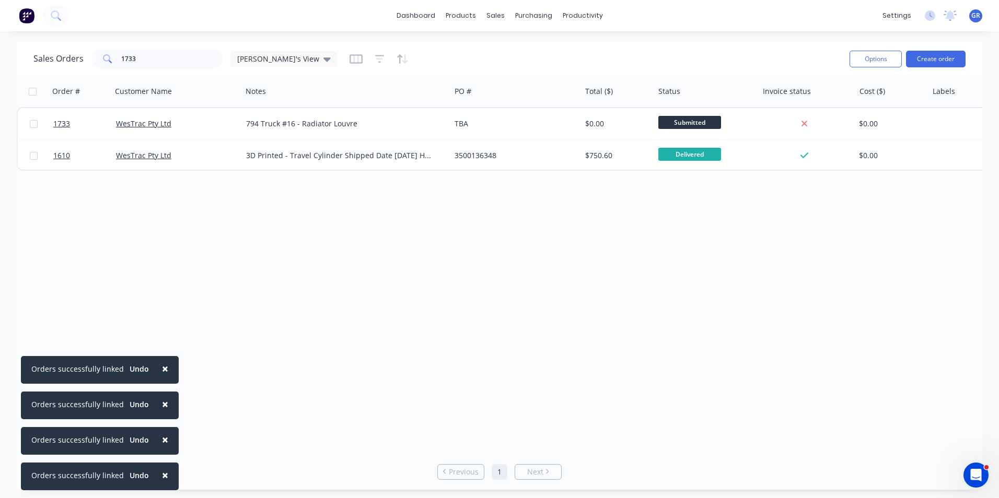
drag, startPoint x: 164, startPoint y: 366, endPoint x: 164, endPoint y: 381, distance: 14.6
click at [164, 368] on button "×" at bounding box center [164, 368] width 27 height 25
click at [162, 404] on span "×" at bounding box center [165, 404] width 6 height 15
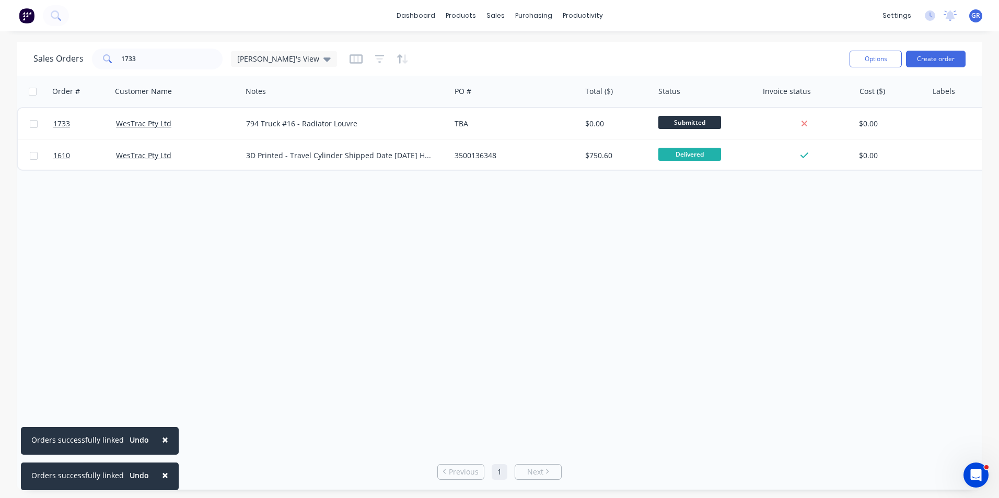
click at [163, 441] on span "×" at bounding box center [165, 439] width 6 height 15
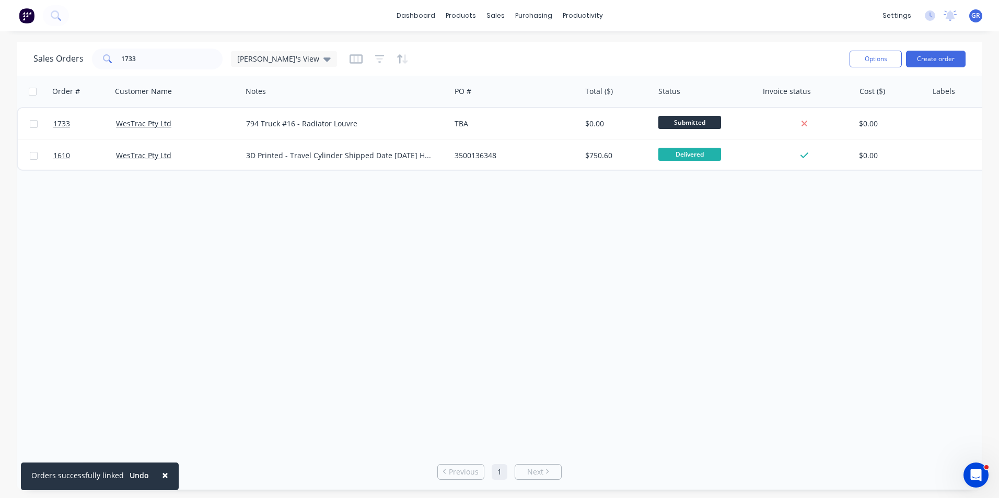
click at [163, 477] on span "×" at bounding box center [165, 475] width 6 height 15
drag, startPoint x: 133, startPoint y: 63, endPoint x: 97, endPoint y: 64, distance: 36.6
click at [97, 64] on div "1733" at bounding box center [157, 59] width 131 height 21
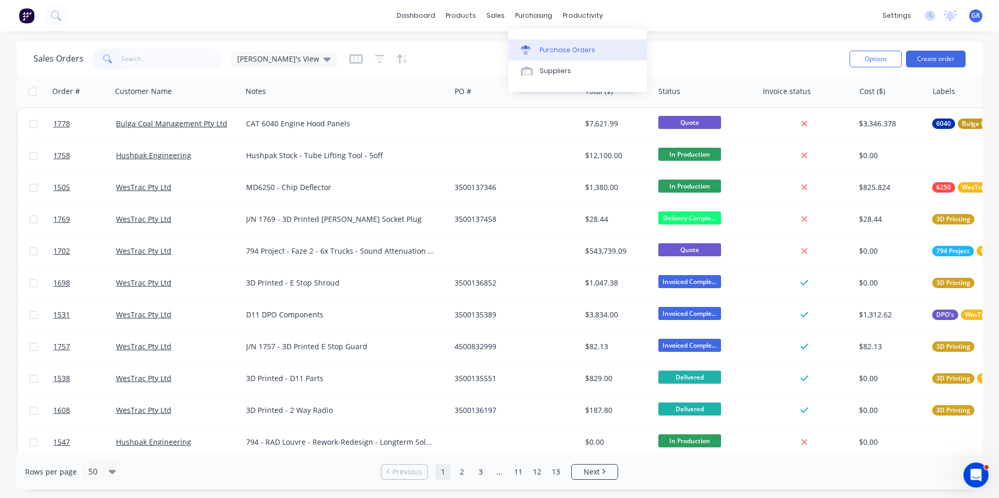
click at [561, 49] on div "Purchase Orders" at bounding box center [567, 49] width 55 height 9
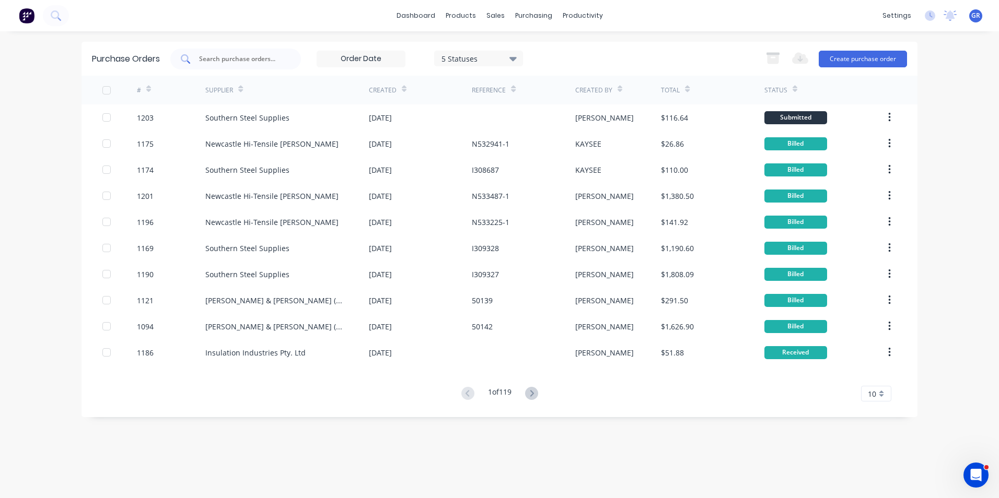
click at [207, 59] on input "text" at bounding box center [241, 59] width 87 height 10
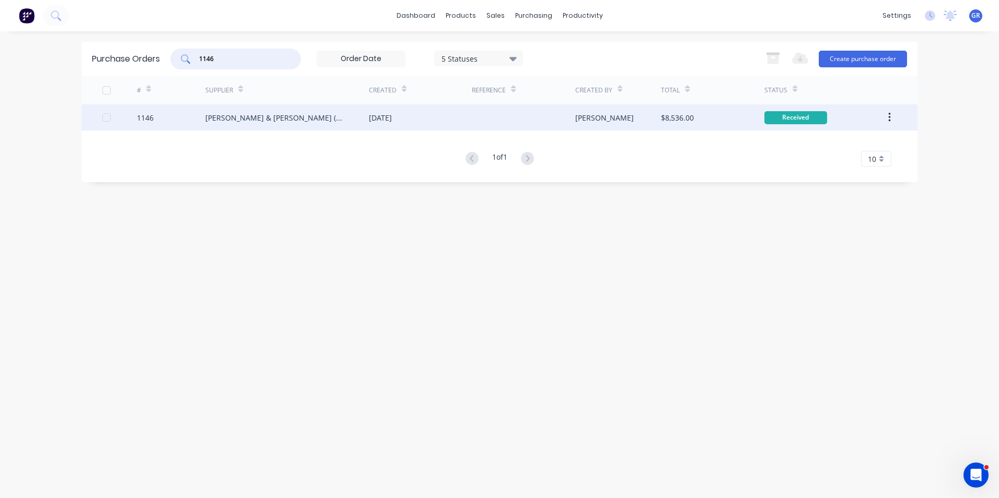
type input "1146"
click at [143, 118] on div "1146" at bounding box center [145, 117] width 17 height 11
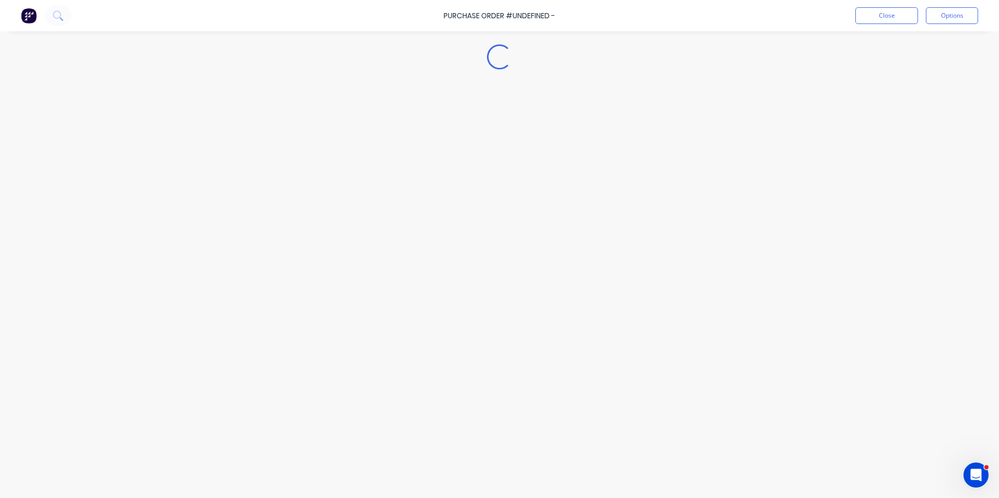
type textarea "x"
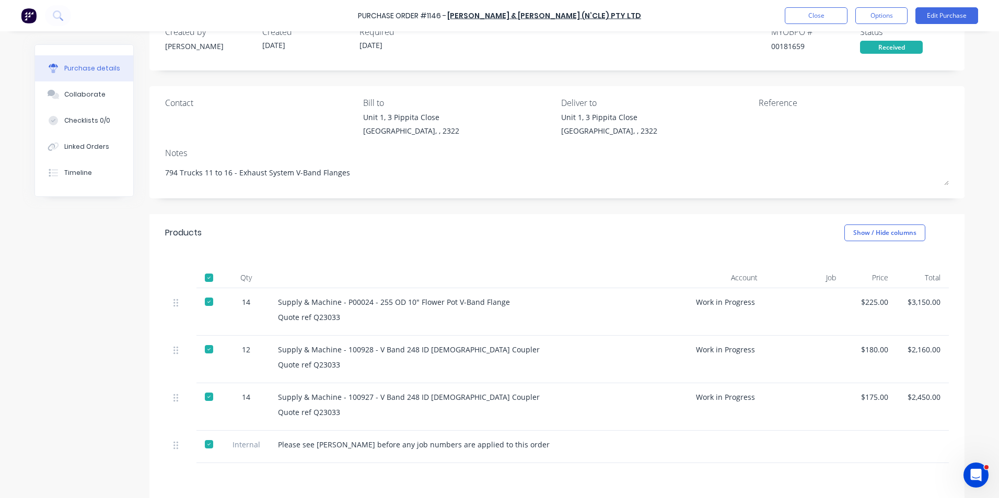
scroll to position [104, 0]
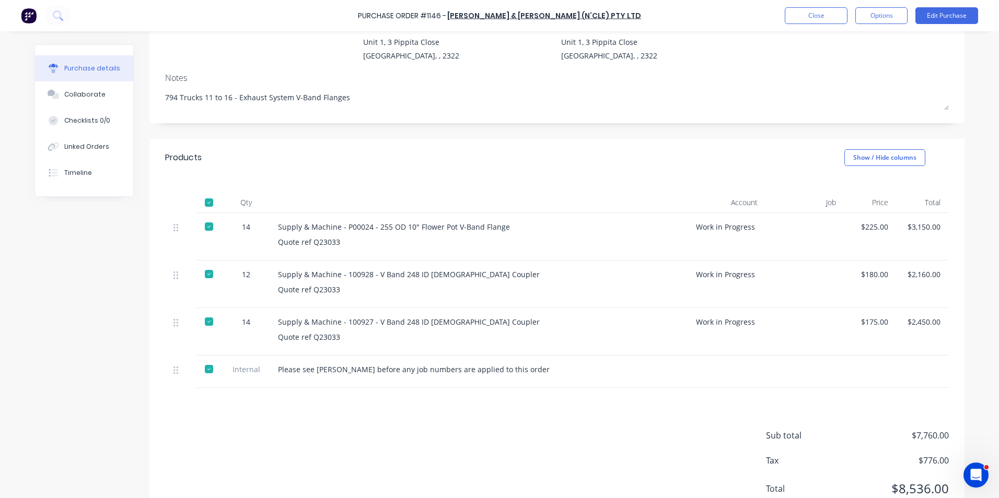
click at [364, 229] on div "Supply & Machine - P00024 - 255 OD 10" Flower Pot V-Band Flange" at bounding box center [478, 226] width 401 height 11
drag, startPoint x: 367, startPoint y: 227, endPoint x: 341, endPoint y: 227, distance: 26.1
click at [341, 227] on div "Supply & Machine - P00024 - 255 OD 10" Flower Pot V-Band Flange" at bounding box center [478, 226] width 401 height 11
copy div "P00024"
click at [364, 321] on div "Supply & Machine - 100927 - V Band 248 ID Male Coupler" at bounding box center [478, 322] width 401 height 11
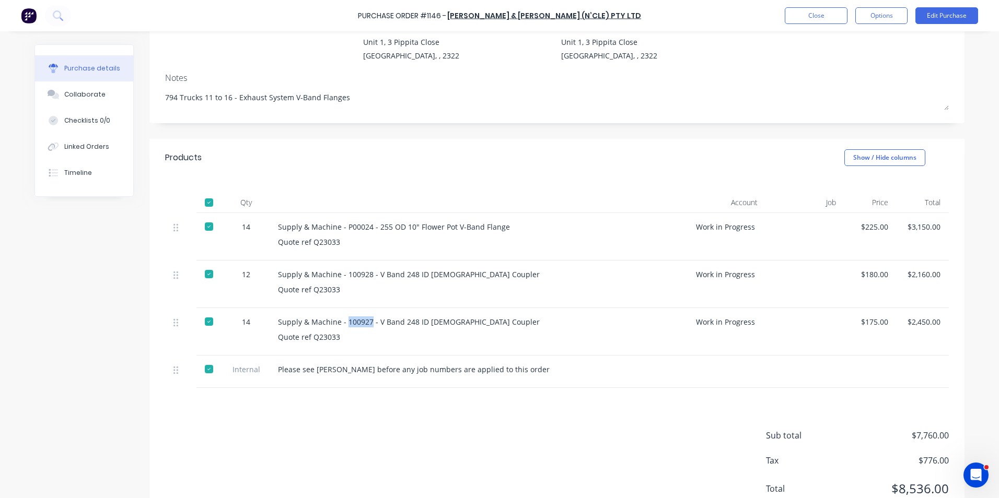
drag, startPoint x: 366, startPoint y: 321, endPoint x: 342, endPoint y: 321, distance: 24.0
click at [342, 321] on div "Supply & Machine - 100927 - V Band 248 ID Male Coupler" at bounding box center [478, 322] width 401 height 11
copy div "100927"
click at [821, 18] on button "Close" at bounding box center [815, 15] width 63 height 17
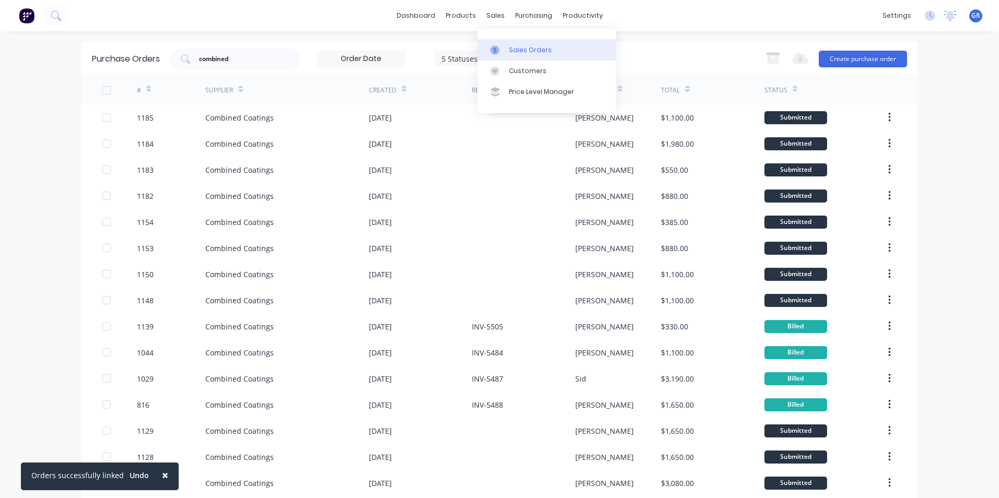
click at [532, 49] on div "Sales Orders" at bounding box center [530, 49] width 43 height 9
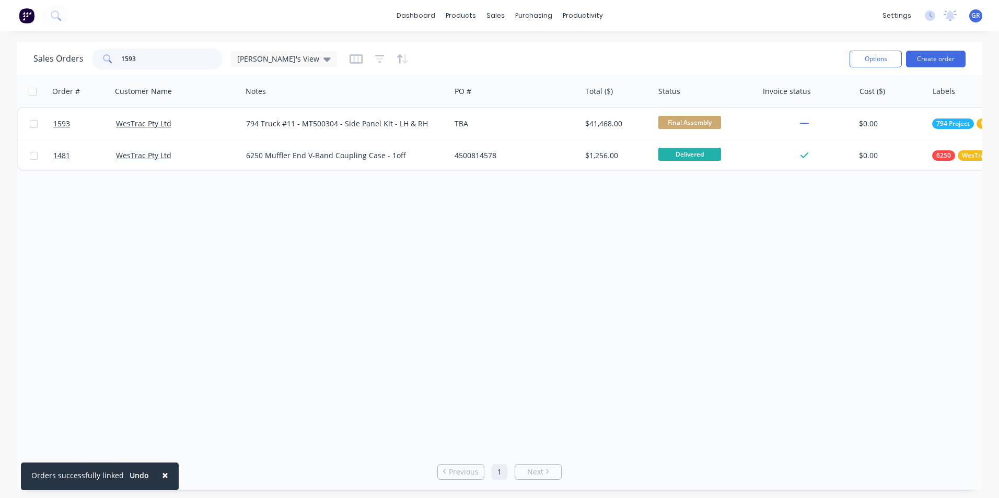
drag, startPoint x: 141, startPoint y: 57, endPoint x: 115, endPoint y: 58, distance: 26.1
click at [115, 58] on div "1593" at bounding box center [157, 59] width 131 height 21
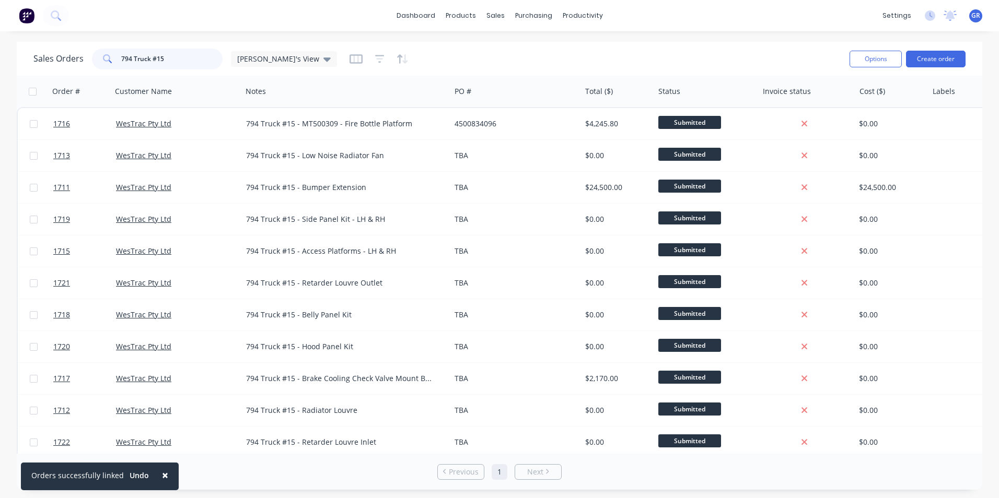
drag, startPoint x: 165, startPoint y: 57, endPoint x: 158, endPoint y: 60, distance: 7.1
click at [158, 60] on input "794 Truck #15" at bounding box center [172, 59] width 102 height 21
type input "794 Truck #16"
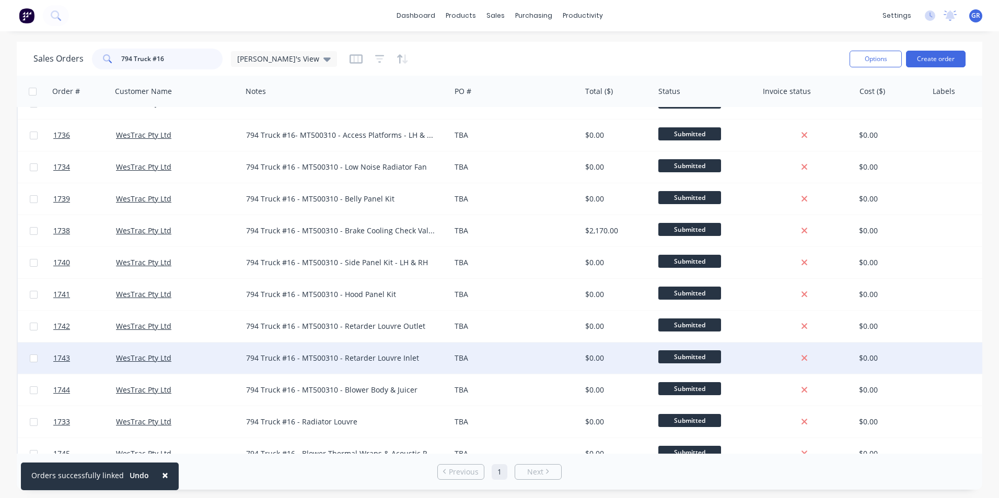
scroll to position [104, 0]
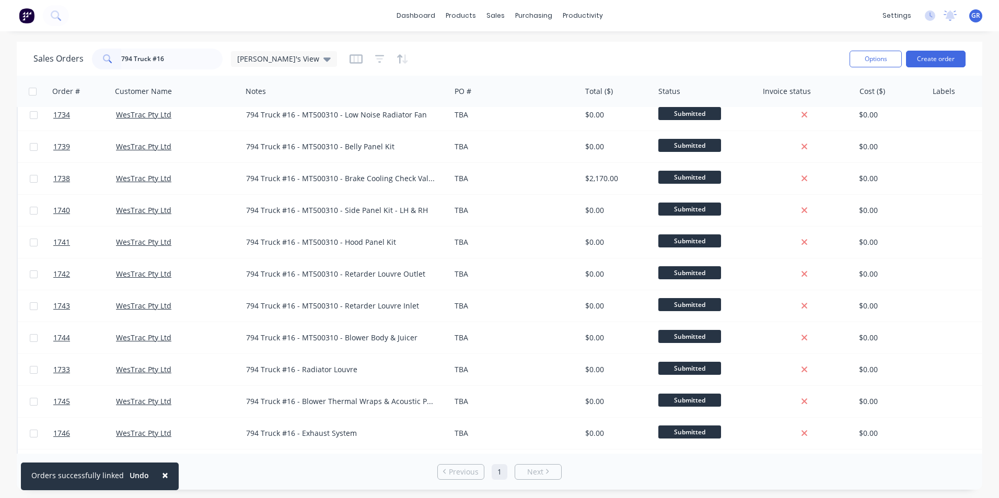
click at [162, 476] on span "×" at bounding box center [165, 475] width 6 height 15
